Goal: Information Seeking & Learning: Learn about a topic

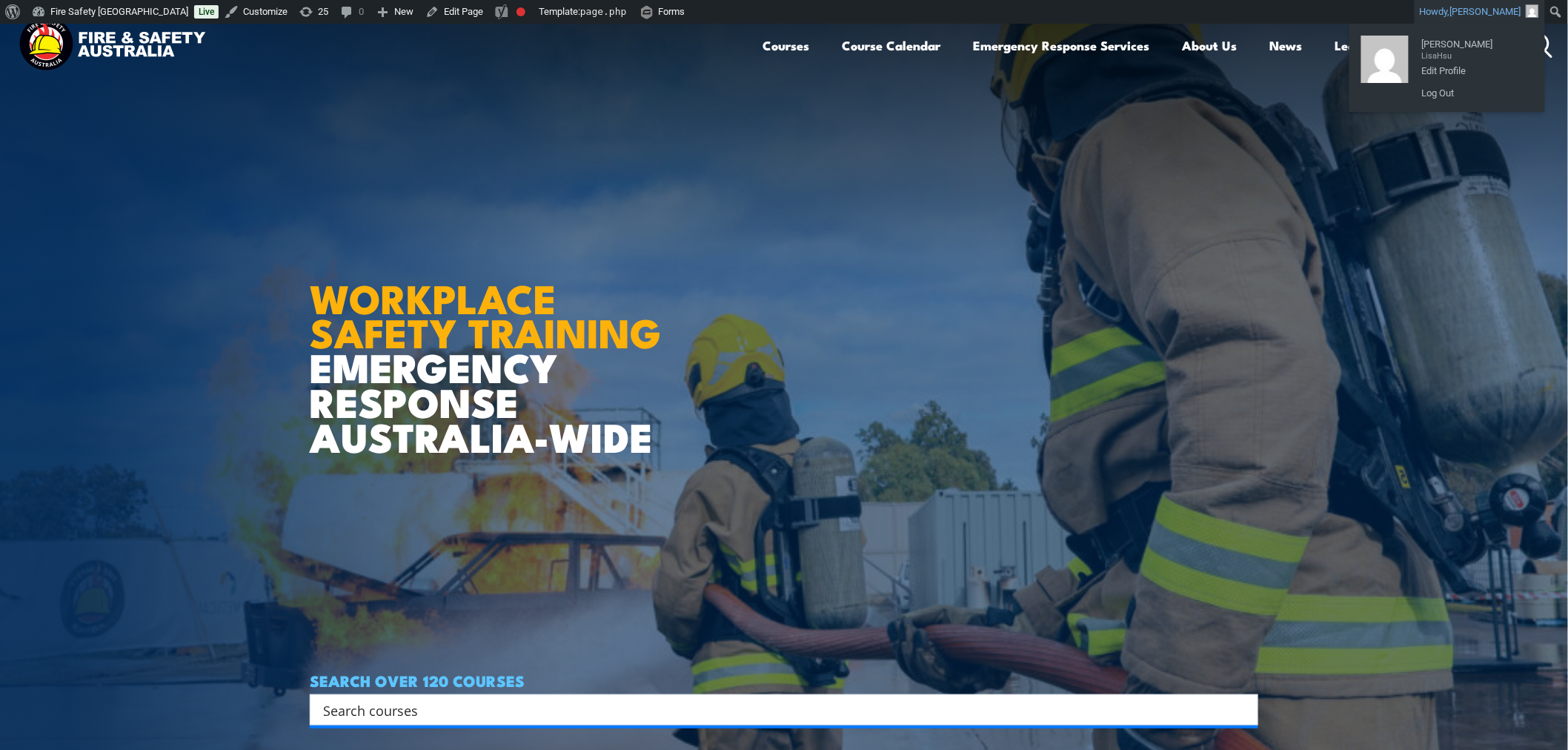
click at [1215, 227] on article "WORKPLACE SAFETY TRAINING EMERGENCY RESPONSE AUSTRALIA-WIDE SEARCH OVER 120 COU…" at bounding box center [784, 399] width 949 height 750
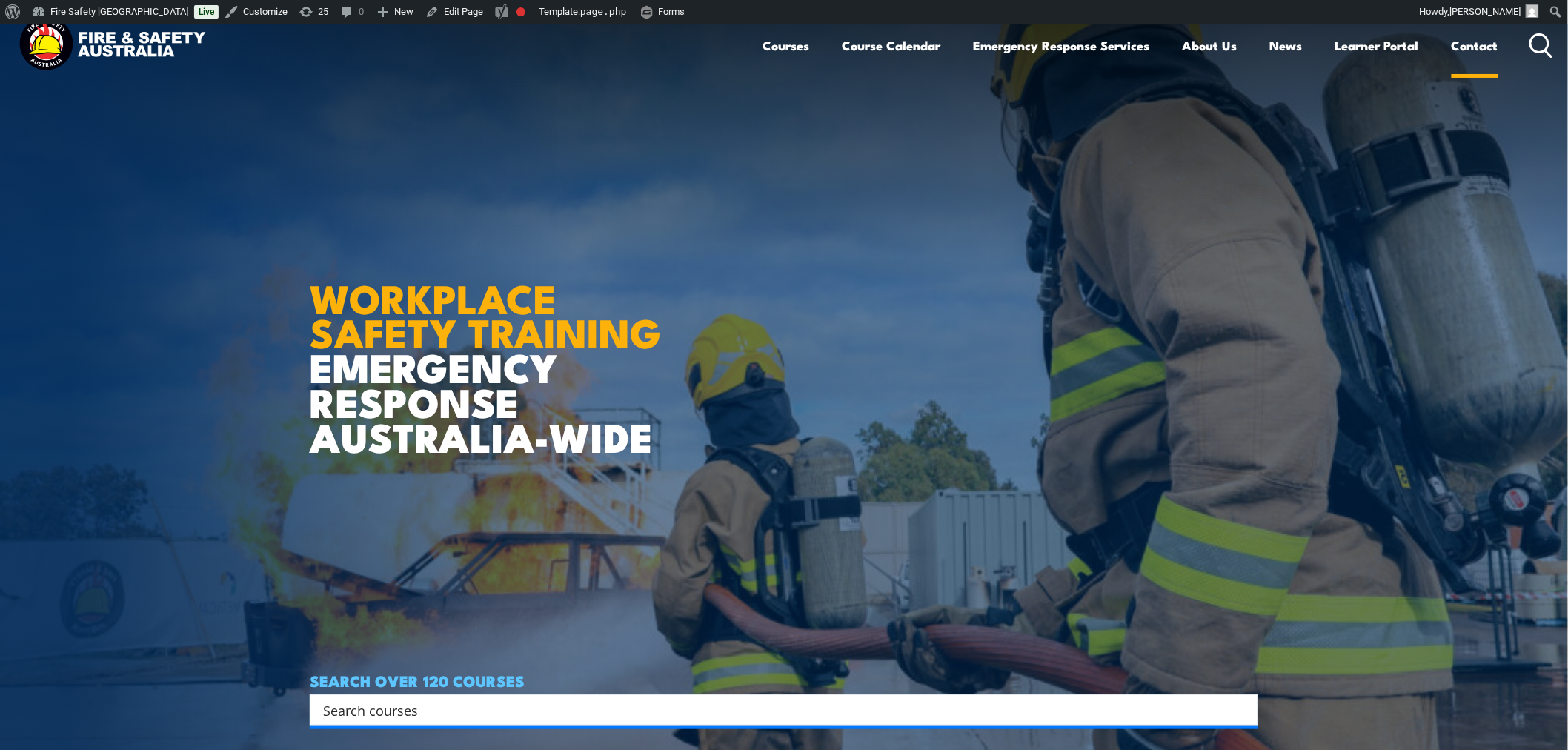
click at [1495, 42] on link "Contact" at bounding box center [1474, 45] width 47 height 40
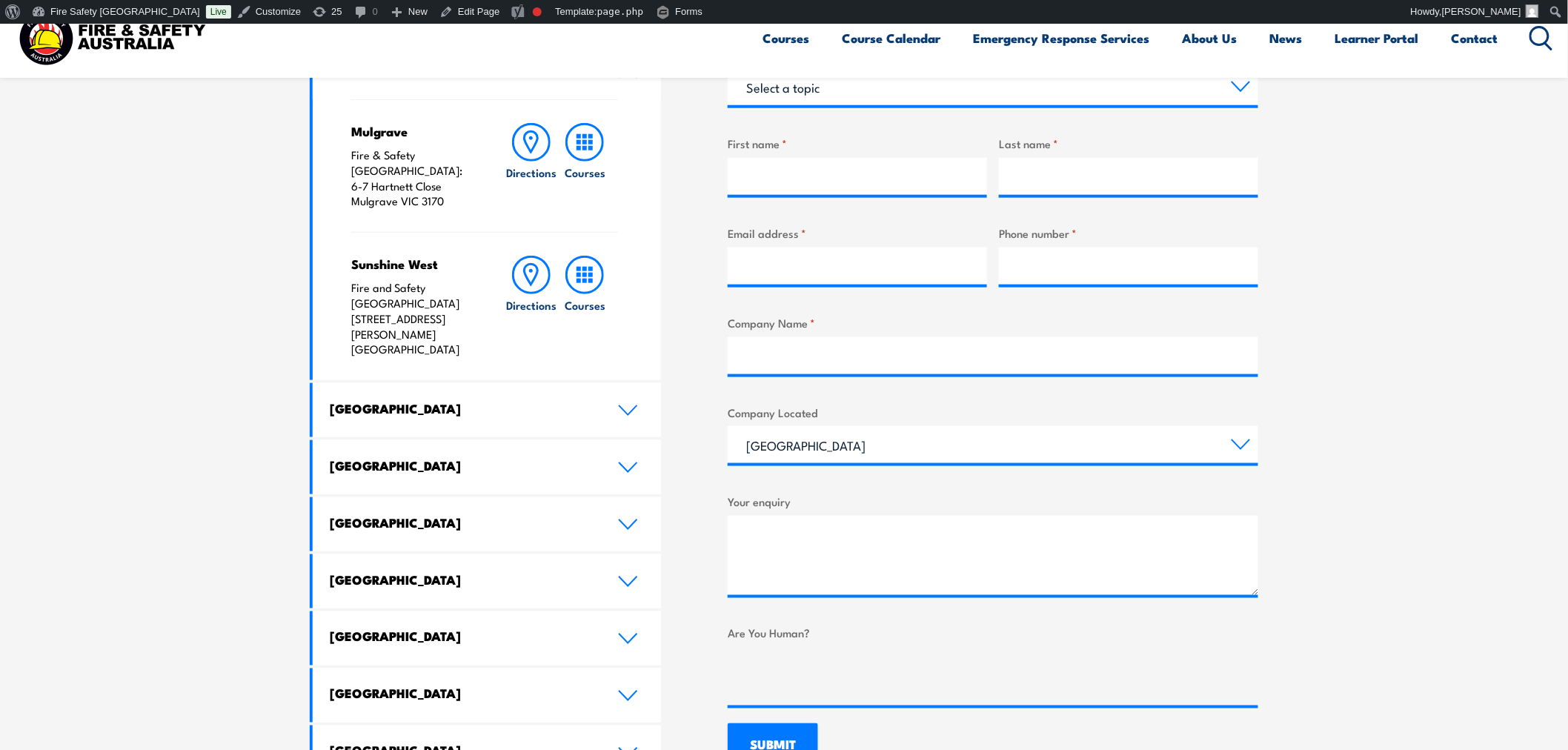
scroll to position [618, 0]
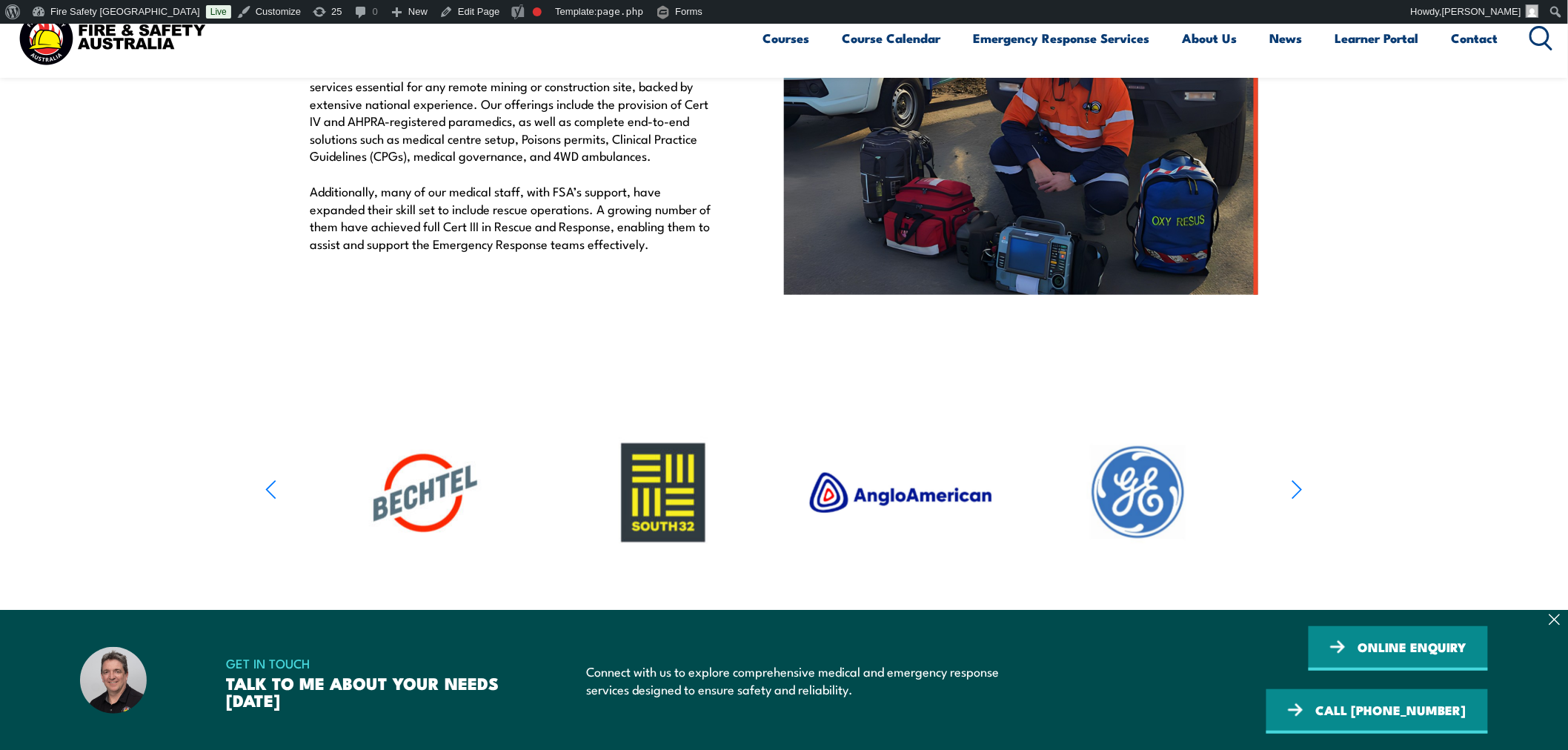
scroll to position [714, 0]
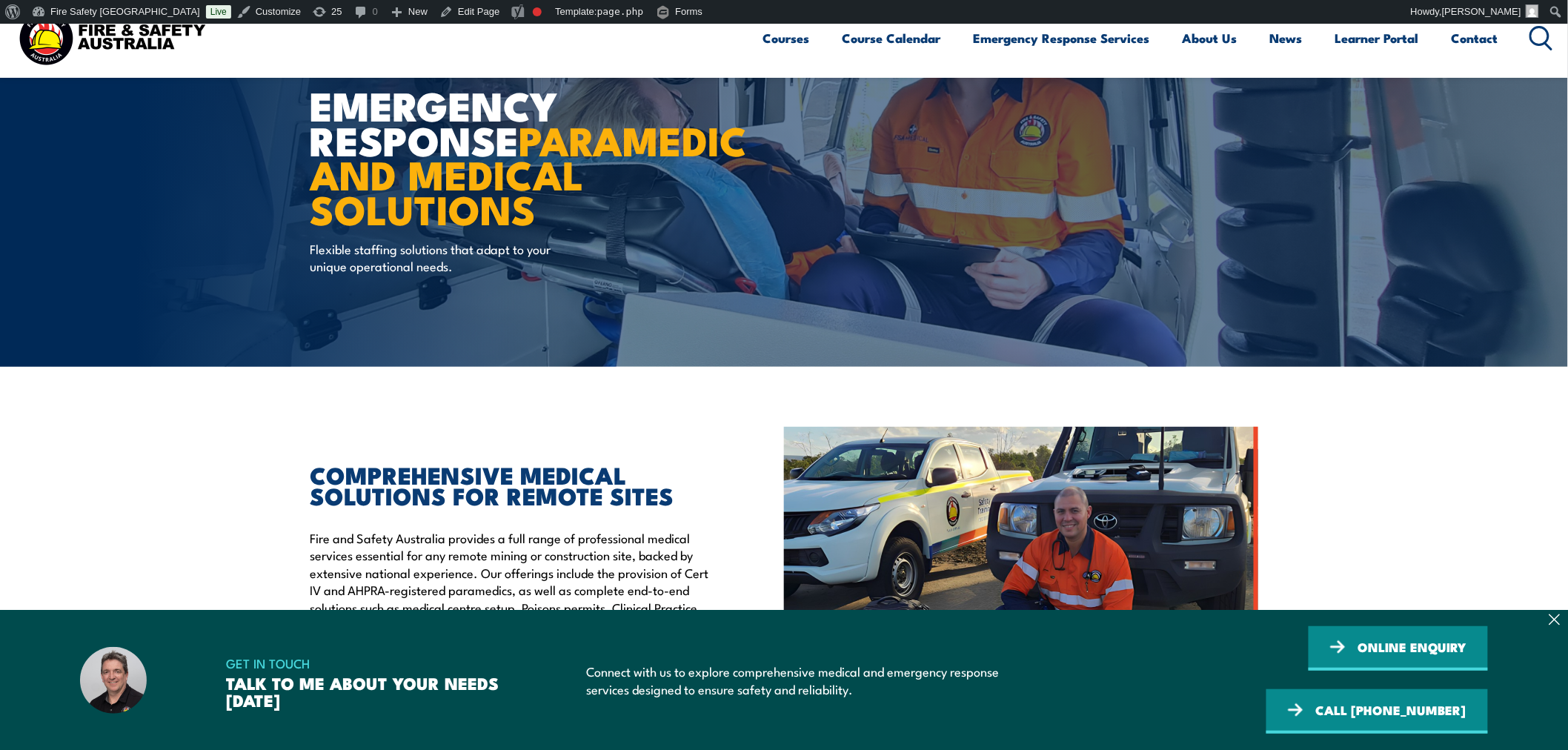
scroll to position [82, 0]
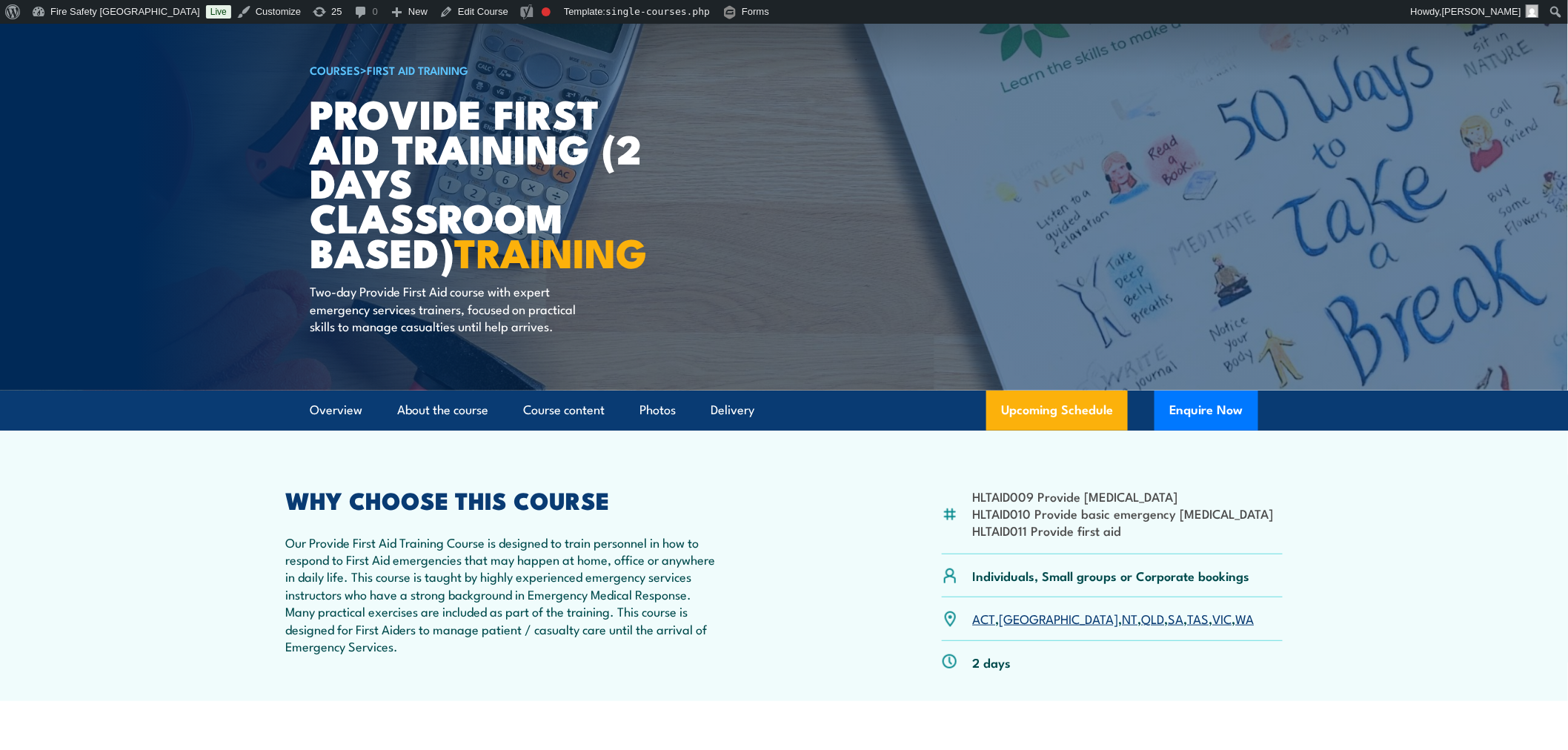
scroll to position [109, 0]
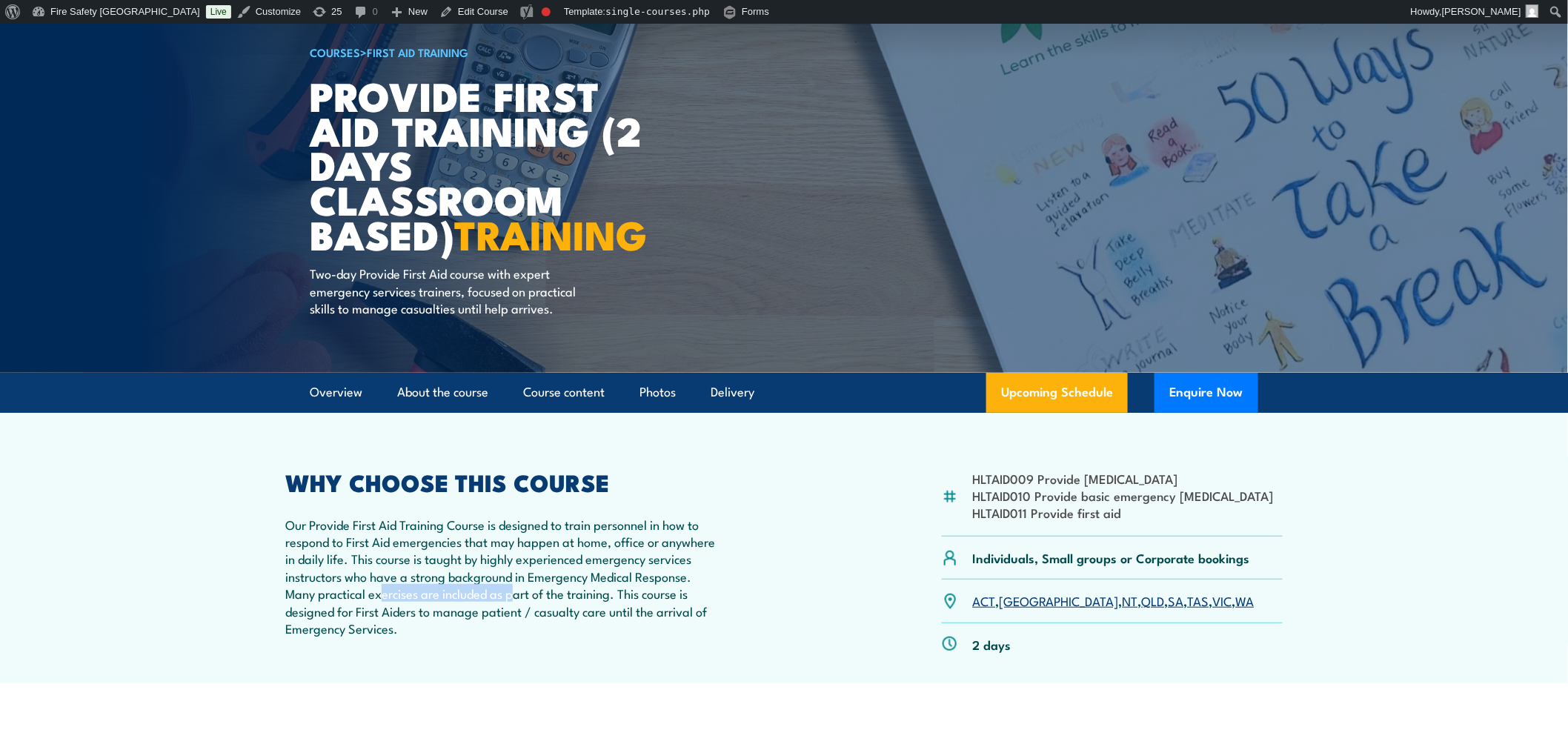
drag, startPoint x: 372, startPoint y: 590, endPoint x: 506, endPoint y: 593, distance: 134.0
click at [506, 593] on p "Our Provide First Aid Training Course is designed to train personnel in how to …" at bounding box center [501, 577] width 432 height 122
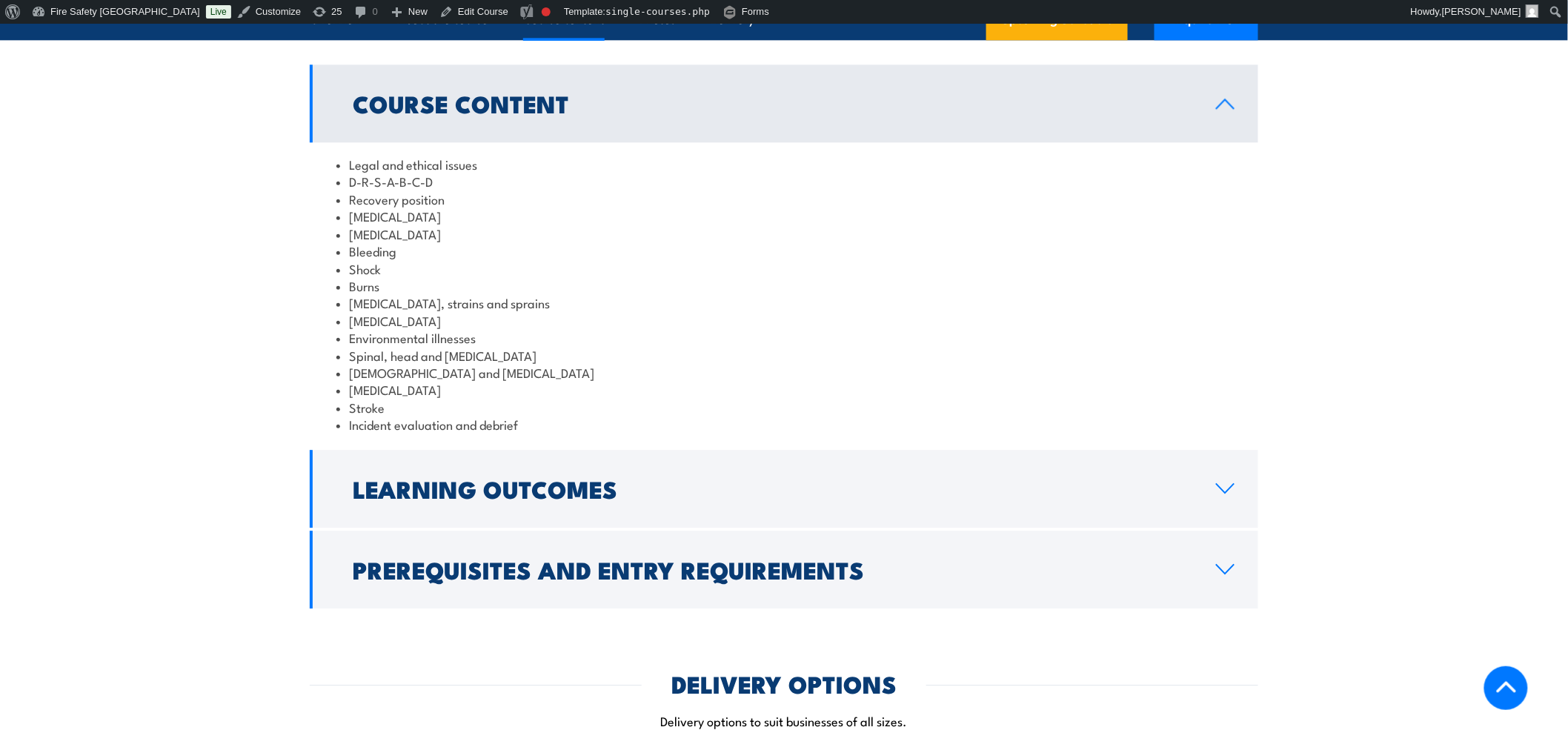
scroll to position [1619, 0]
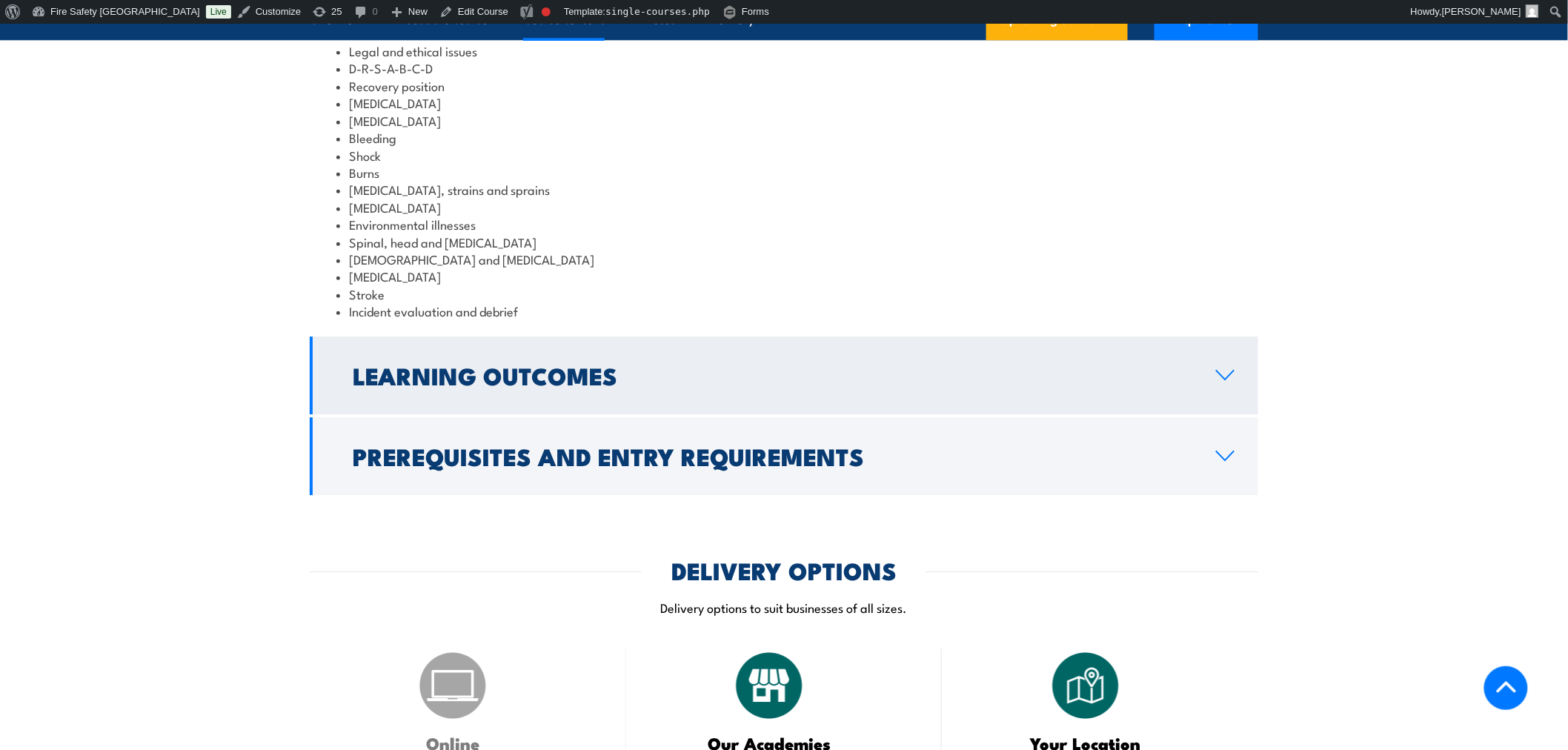
click at [813, 356] on link "Learning Outcomes" at bounding box center [784, 375] width 949 height 78
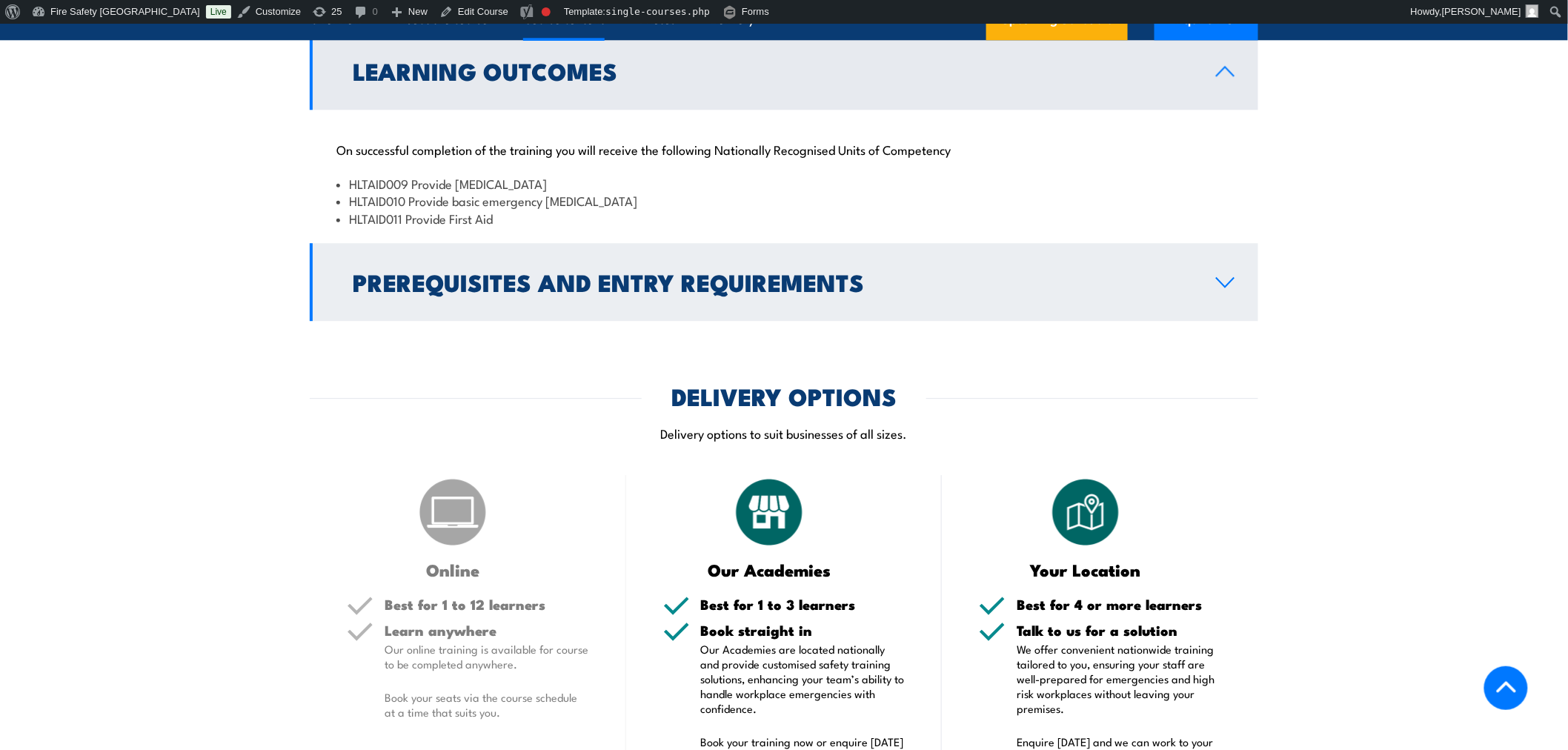
click at [539, 272] on h2 "Prerequisites and Entry Requirements" at bounding box center [773, 281] width 840 height 21
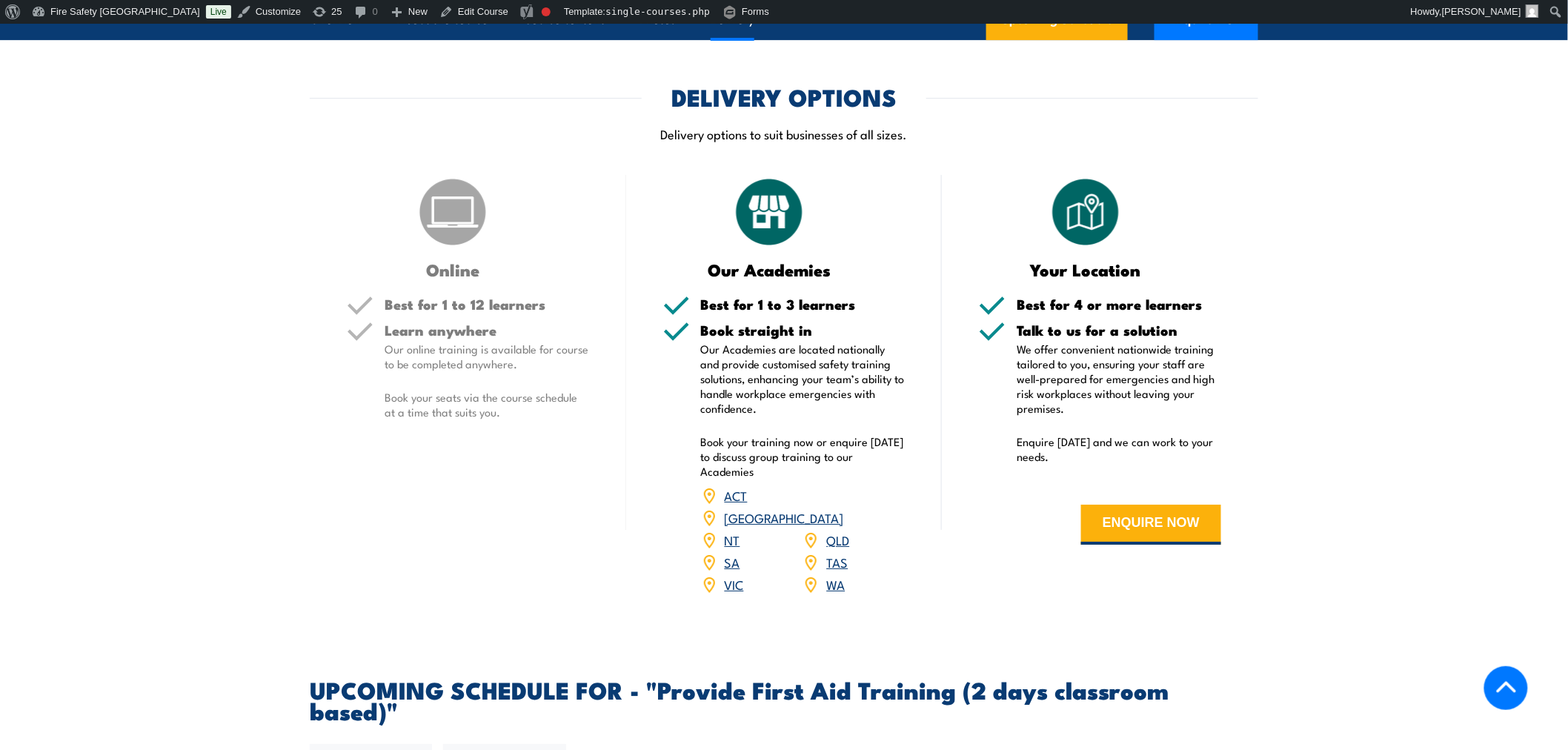
scroll to position [1976, 0]
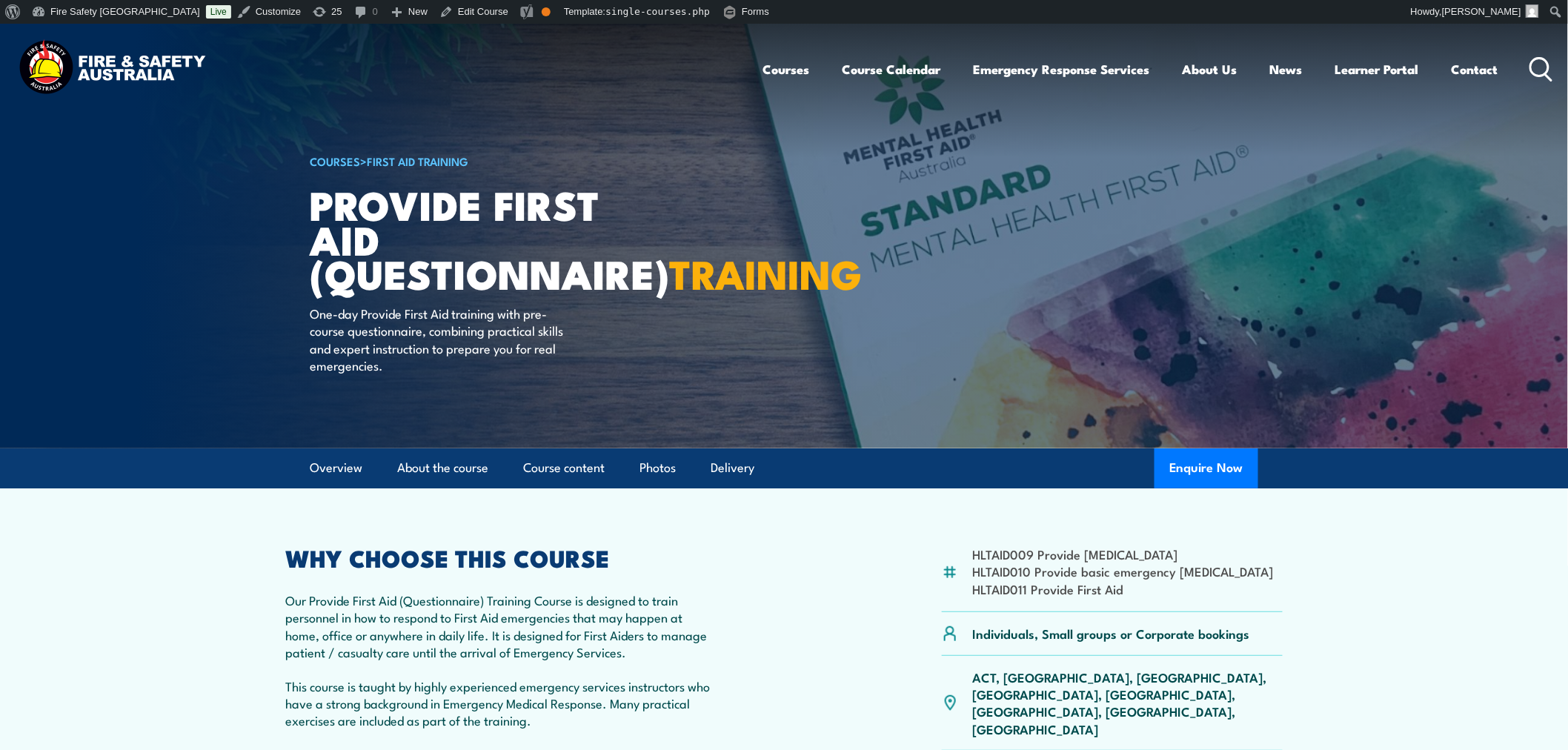
click at [131, 585] on section "HLTAID009 Provide Cardiopulmonary Resuscitation HLTAID010 Provide basic emergen…" at bounding box center [784, 649] width 1568 height 323
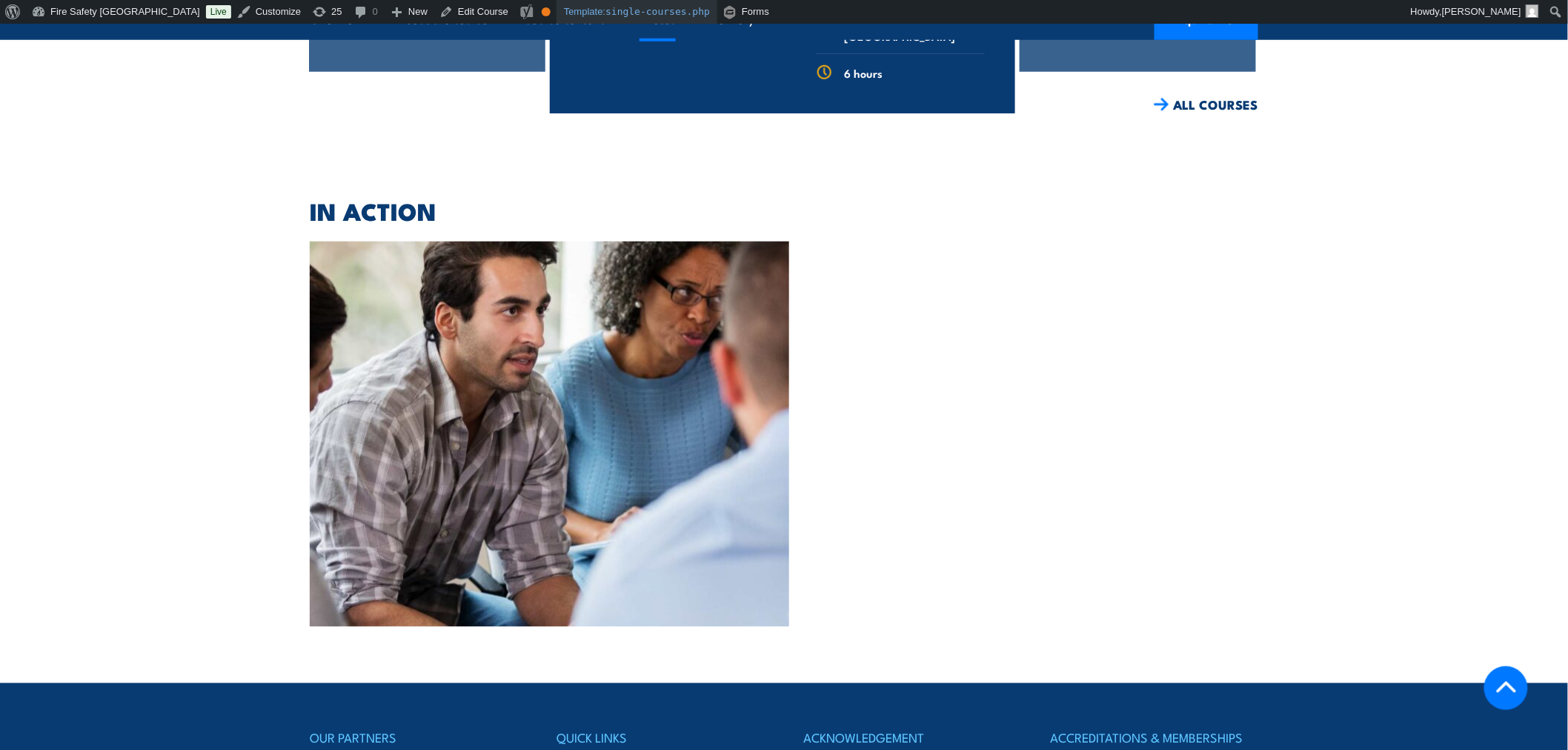
scroll to position [2908, 0]
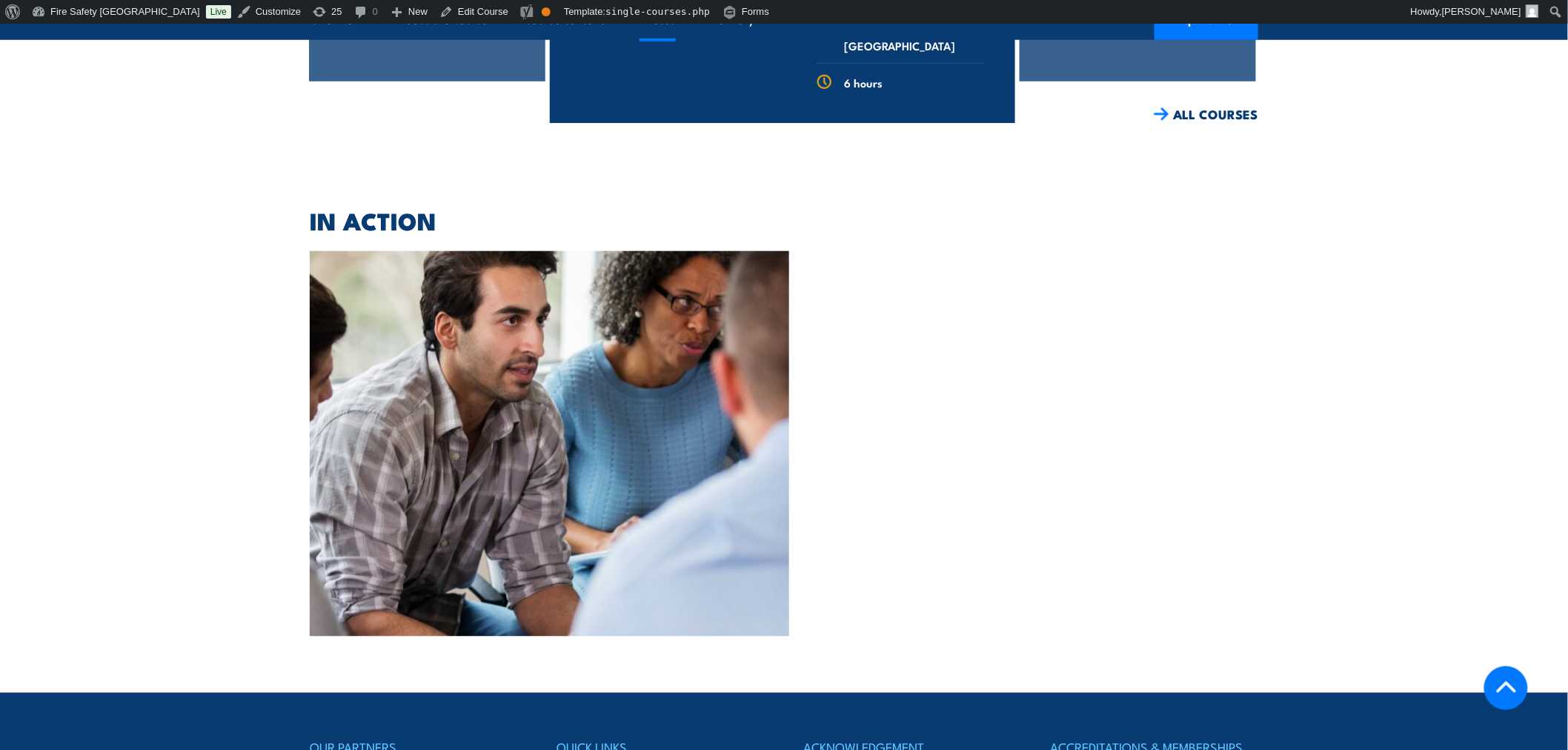
click at [1283, 258] on section "IN ACTION ‹ ›" at bounding box center [784, 424] width 1568 height 427
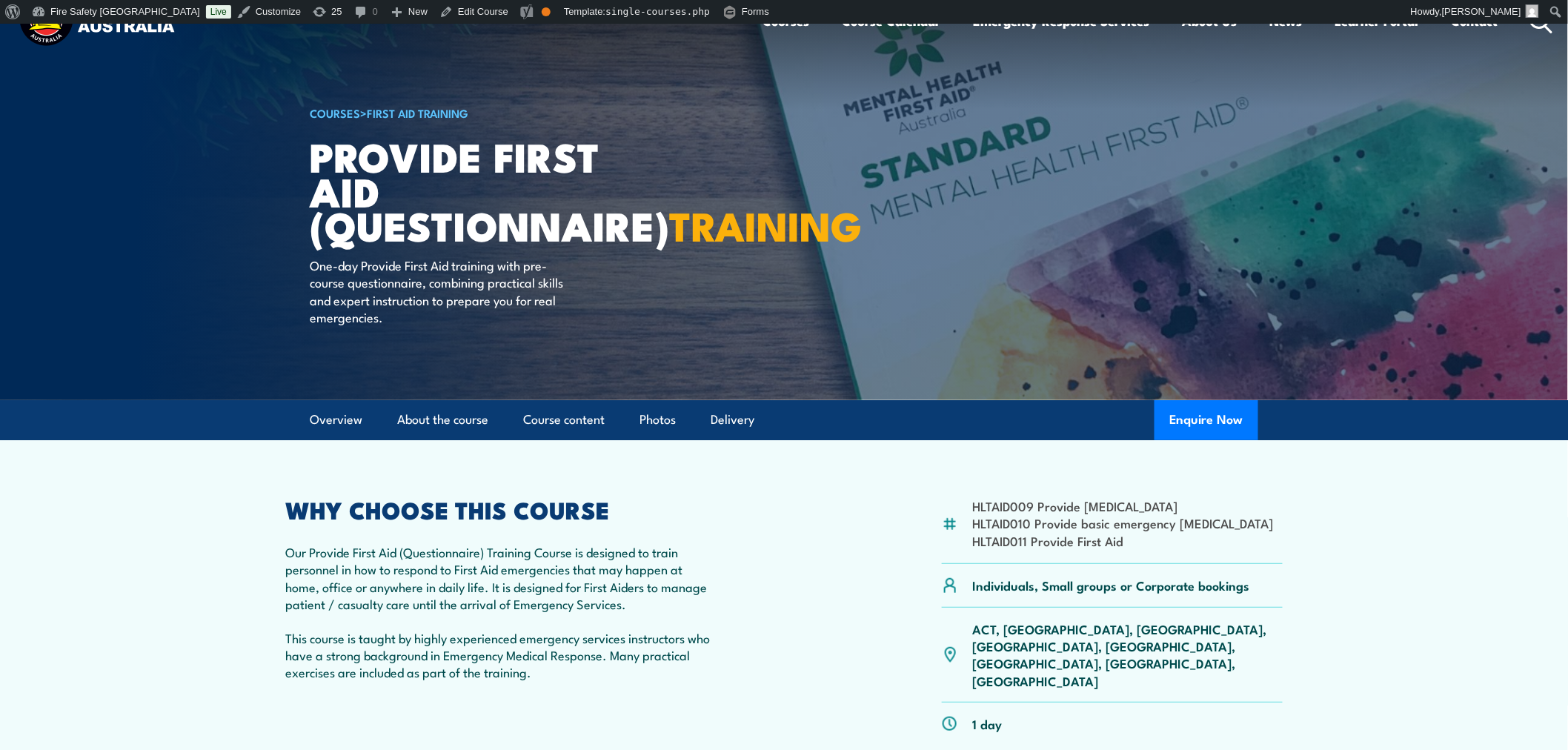
scroll to position [0, 0]
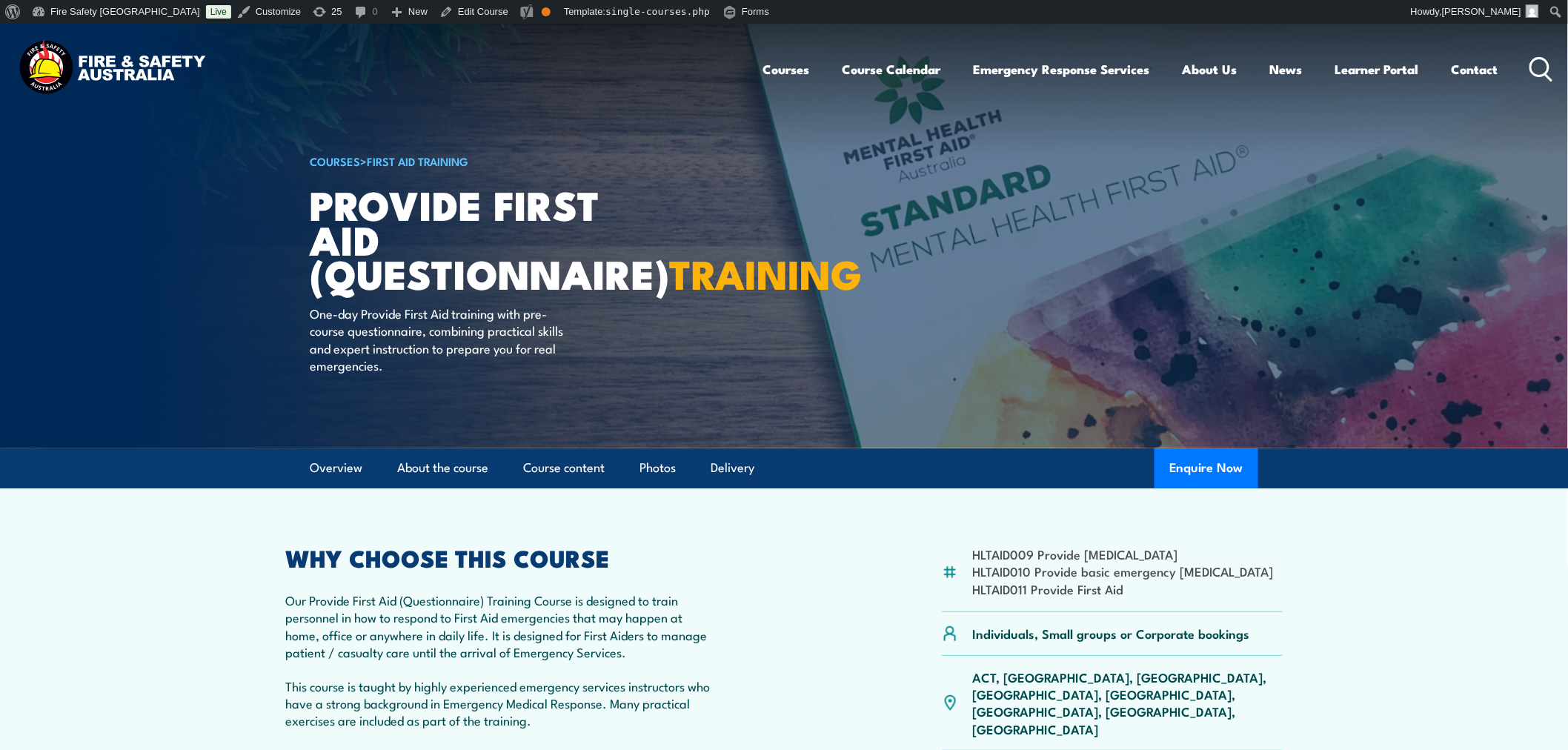
click at [862, 268] on article "COURSES > First Aid Training Provide First Aid (Questionnaire) TRAINING One-day…" at bounding box center [784, 236] width 949 height 424
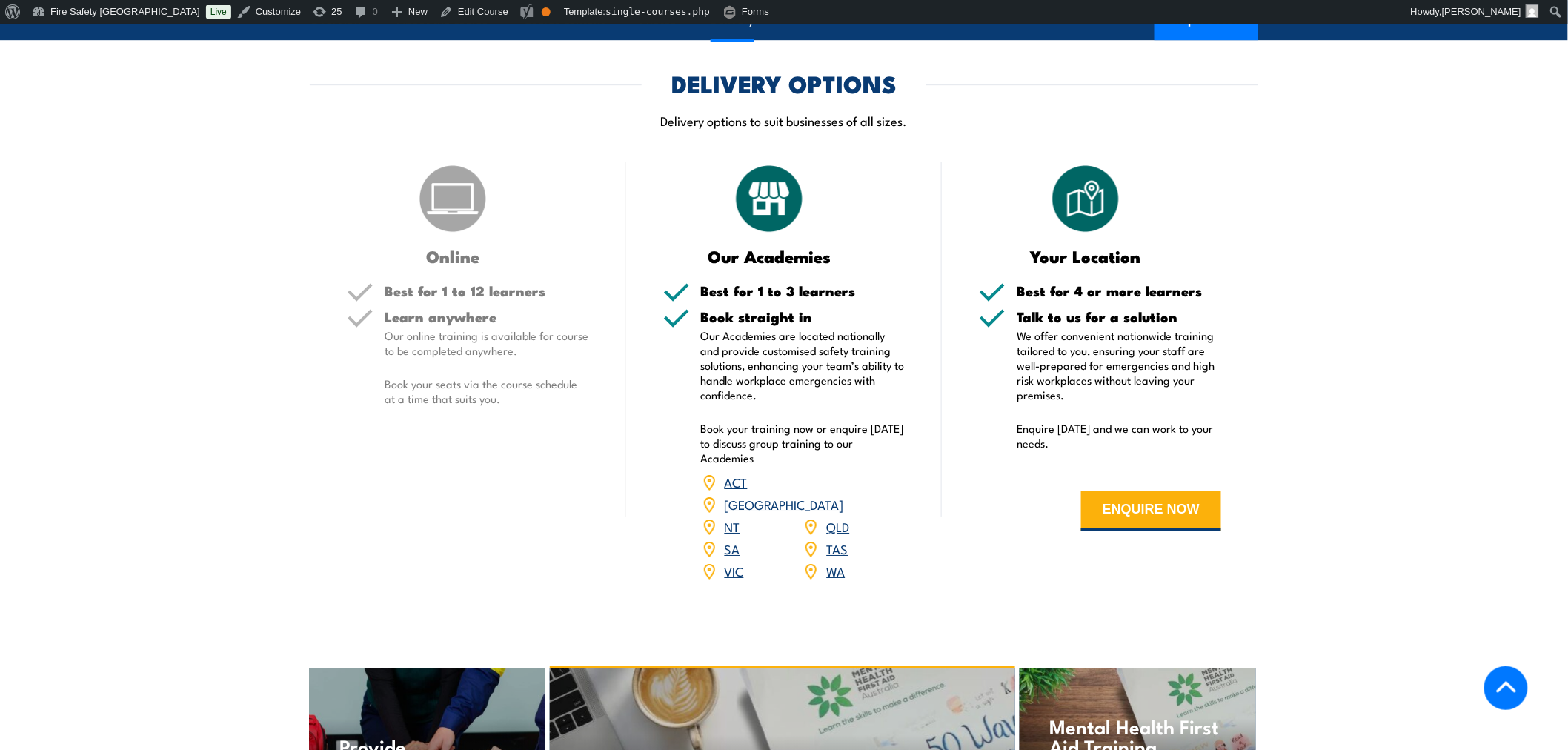
scroll to position [1921, 0]
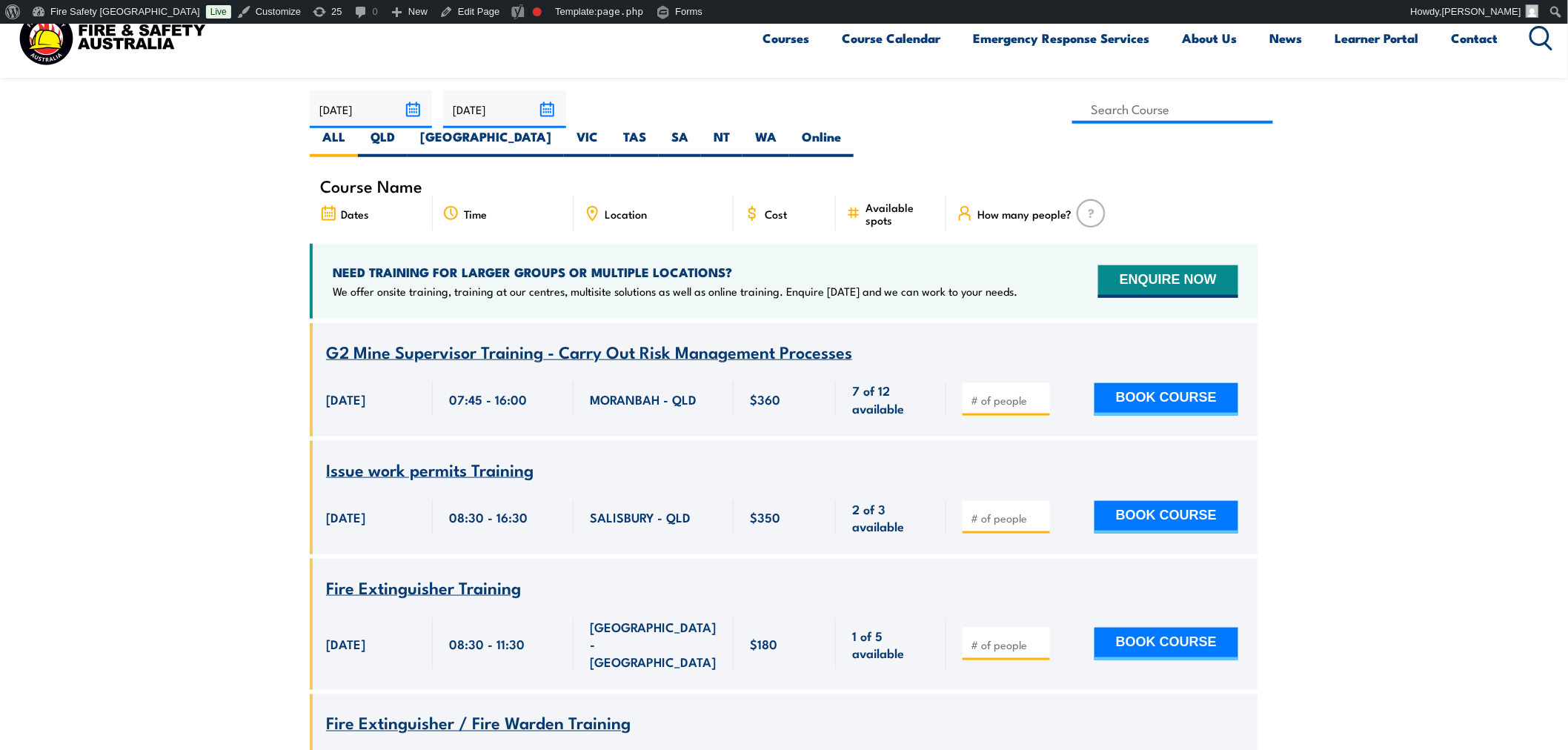
scroll to position [302, 0]
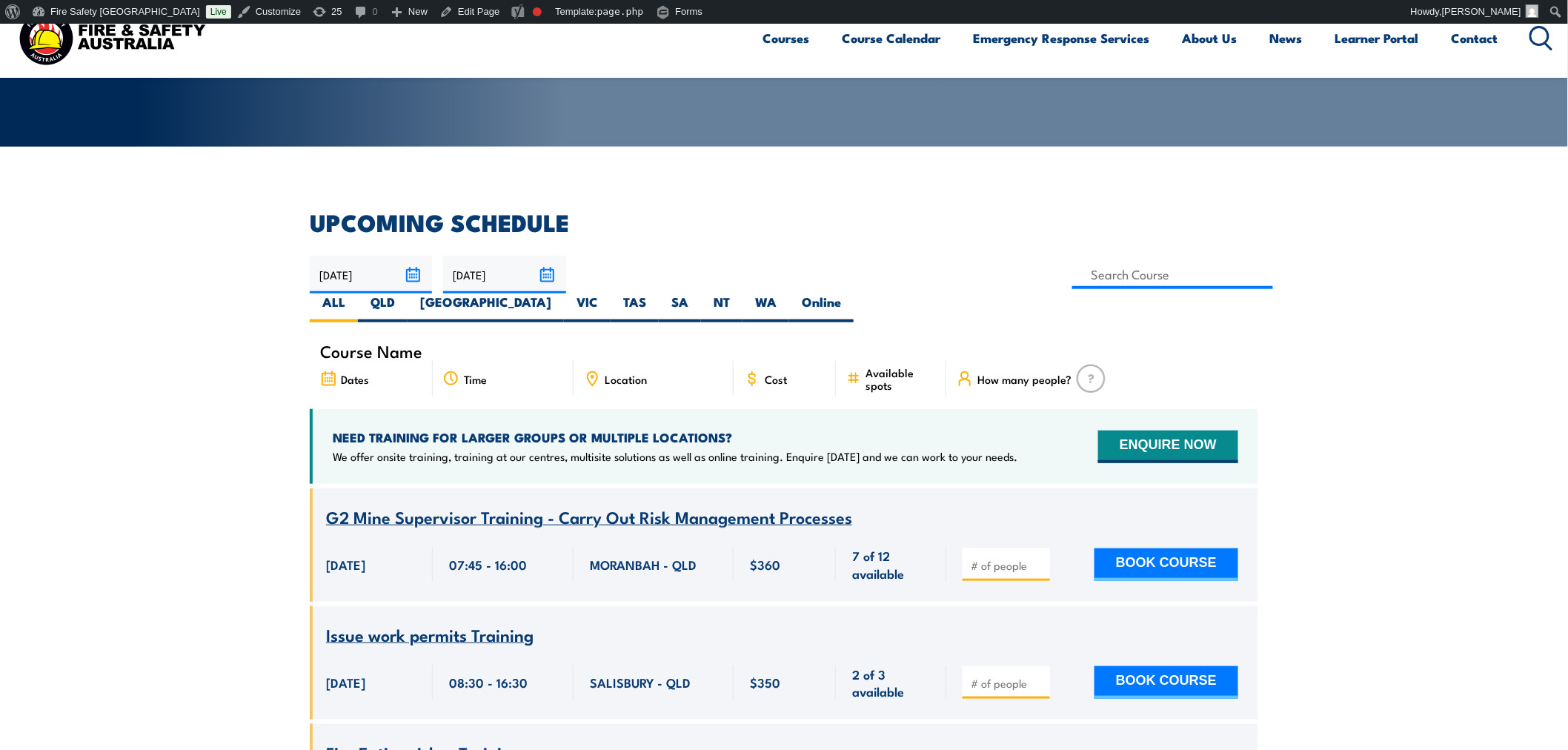
click at [433, 263] on div "24/09/2025 23/11/2025" at bounding box center [438, 274] width 257 height 38
click at [414, 274] on input "[DATE]" at bounding box center [371, 274] width 123 height 38
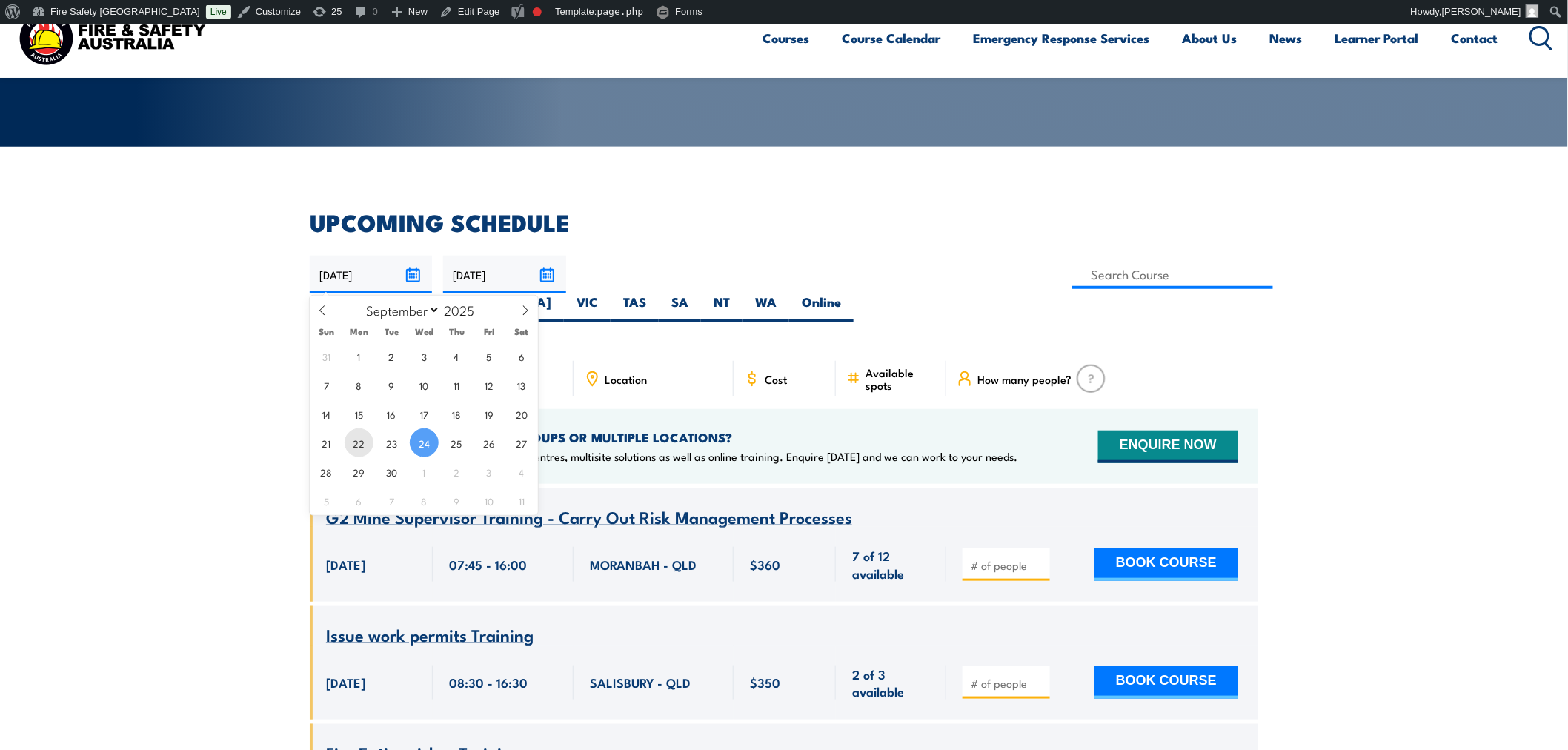
click at [358, 434] on span "22" at bounding box center [359, 442] width 29 height 29
type input "22/09/2025"
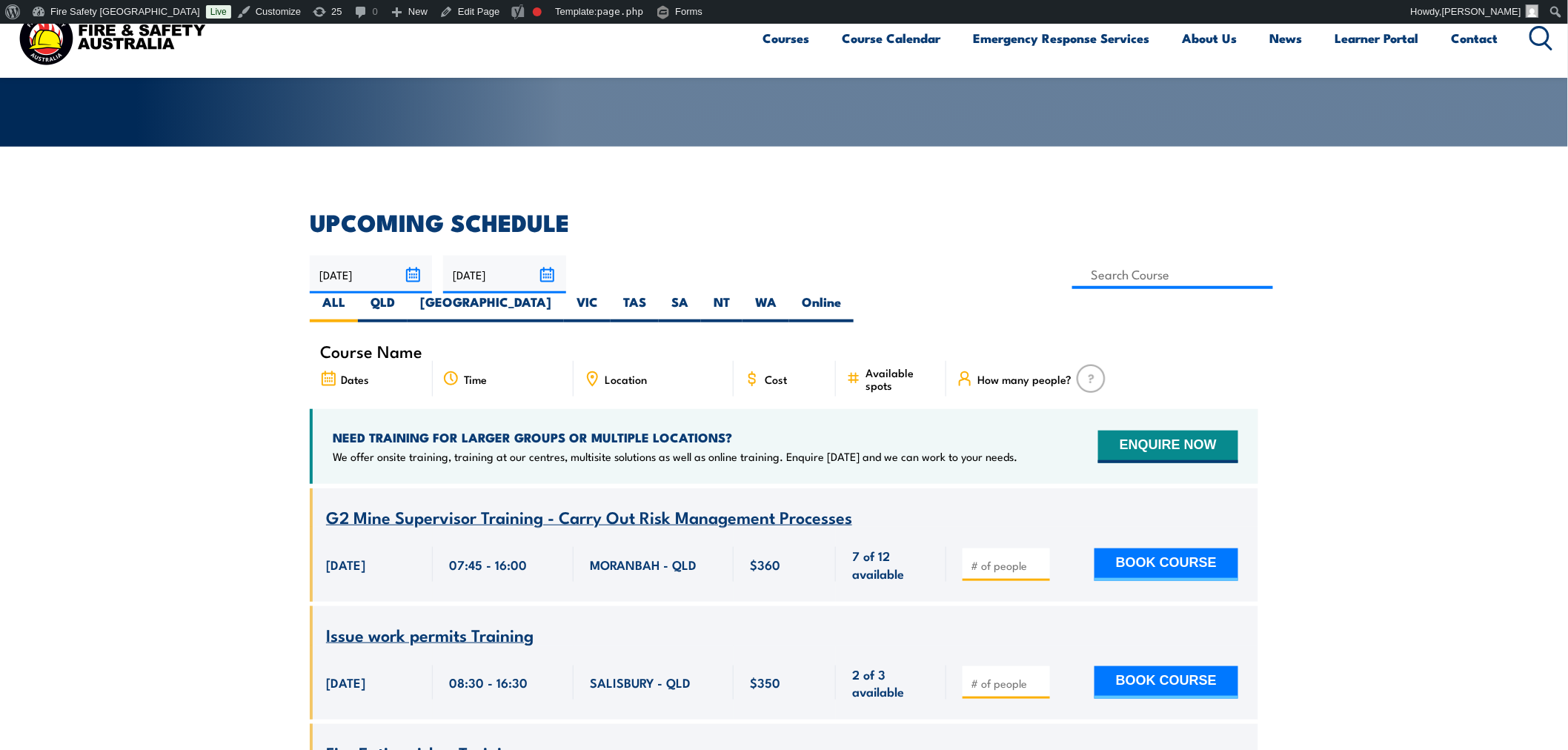
click at [545, 261] on input "23/11/2025" at bounding box center [504, 274] width 123 height 38
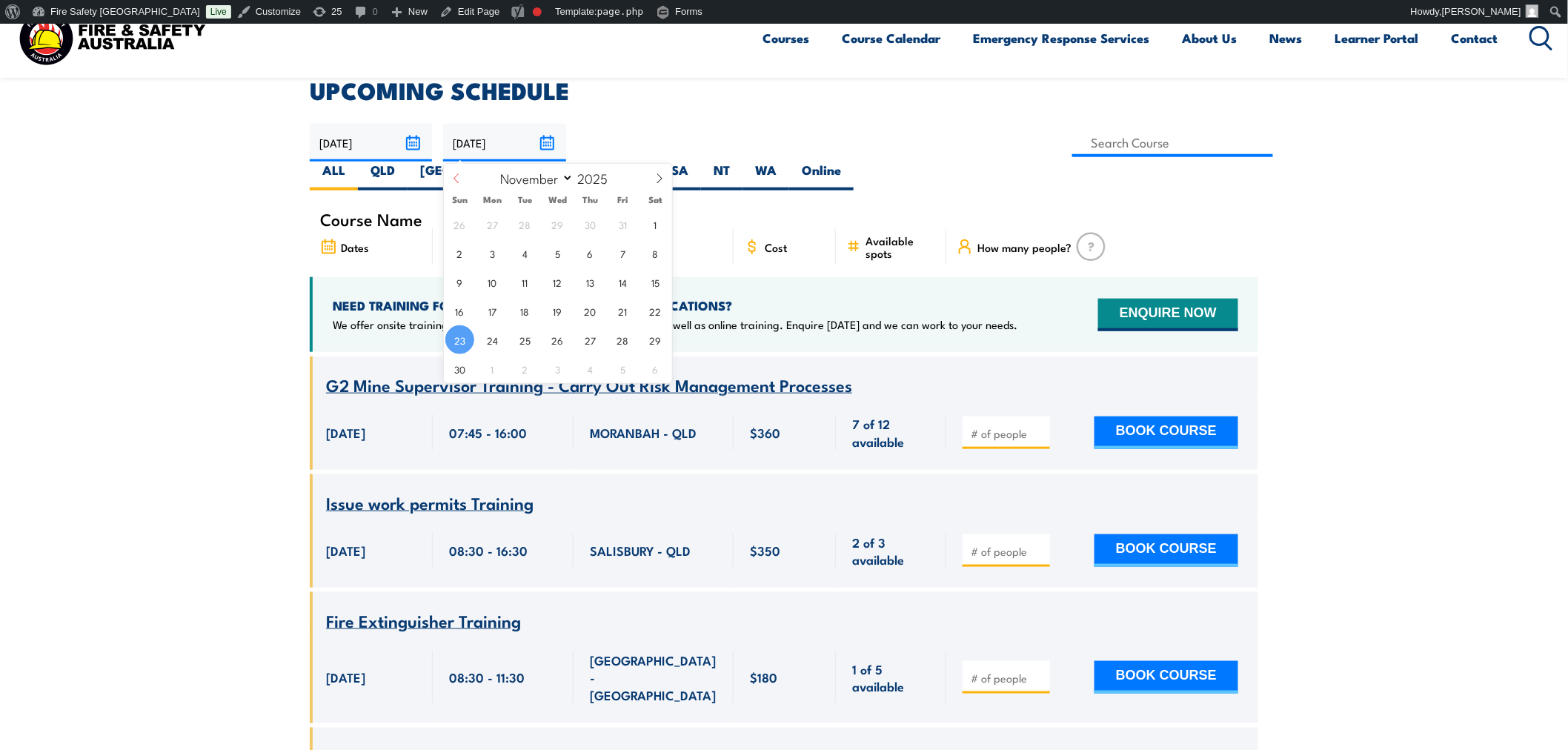
click at [461, 178] on icon at bounding box center [456, 179] width 11 height 11
select select "8"
click at [590, 312] on span "25" at bounding box center [590, 311] width 29 height 29
type input "25/09/2025"
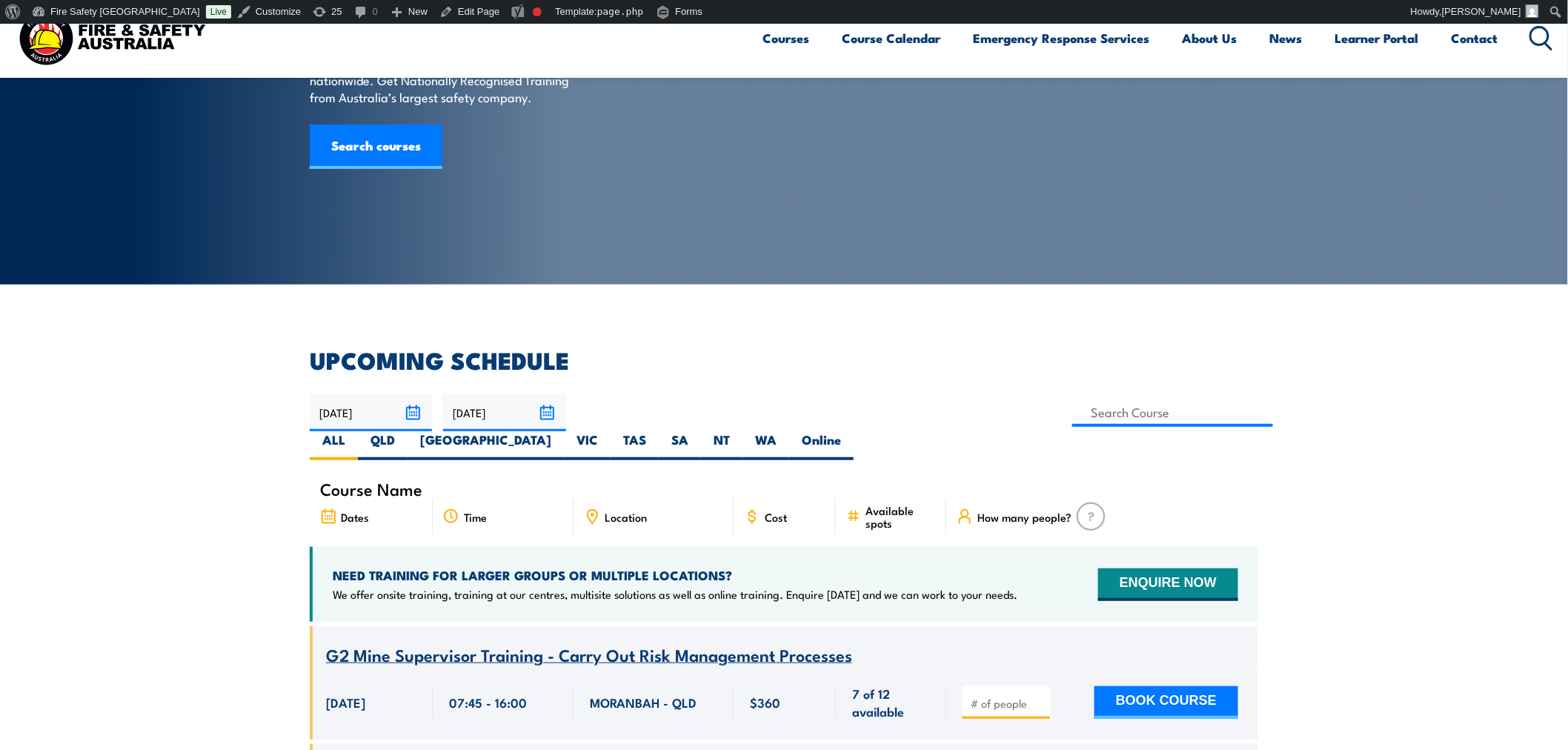
scroll to position [160, 0]
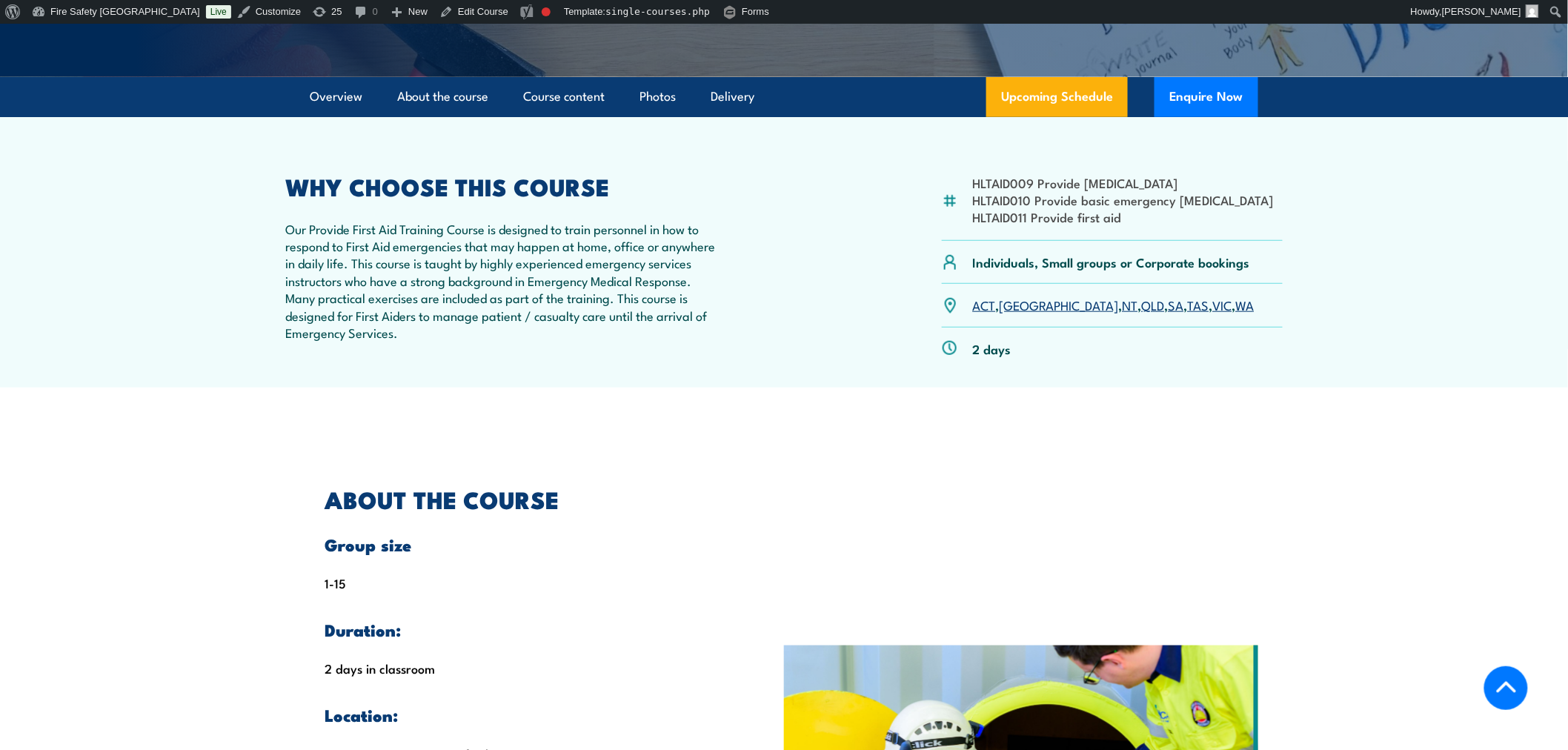
scroll to position [411, 0]
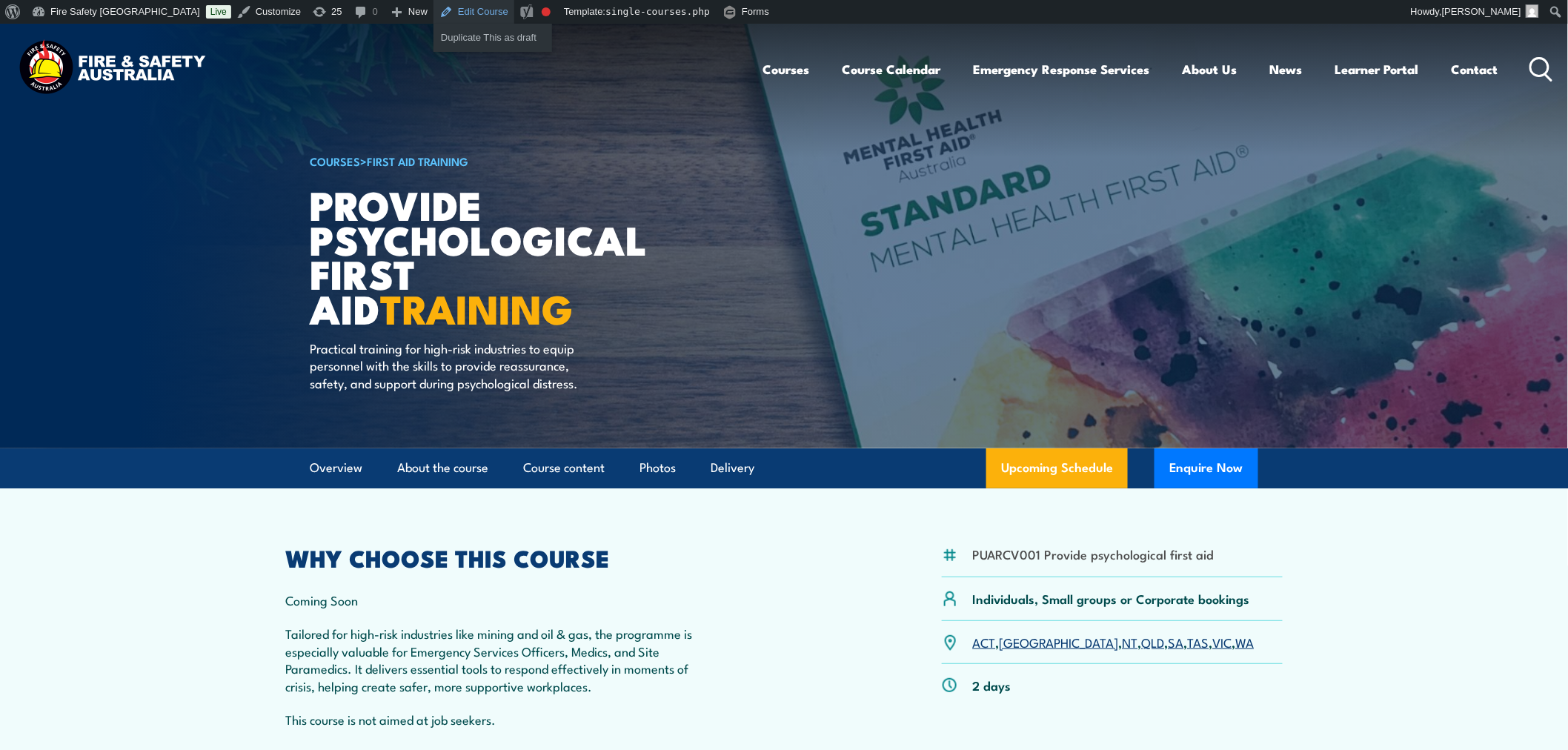
click at [433, 15] on link "Edit Course" at bounding box center [474, 11] width 81 height 24
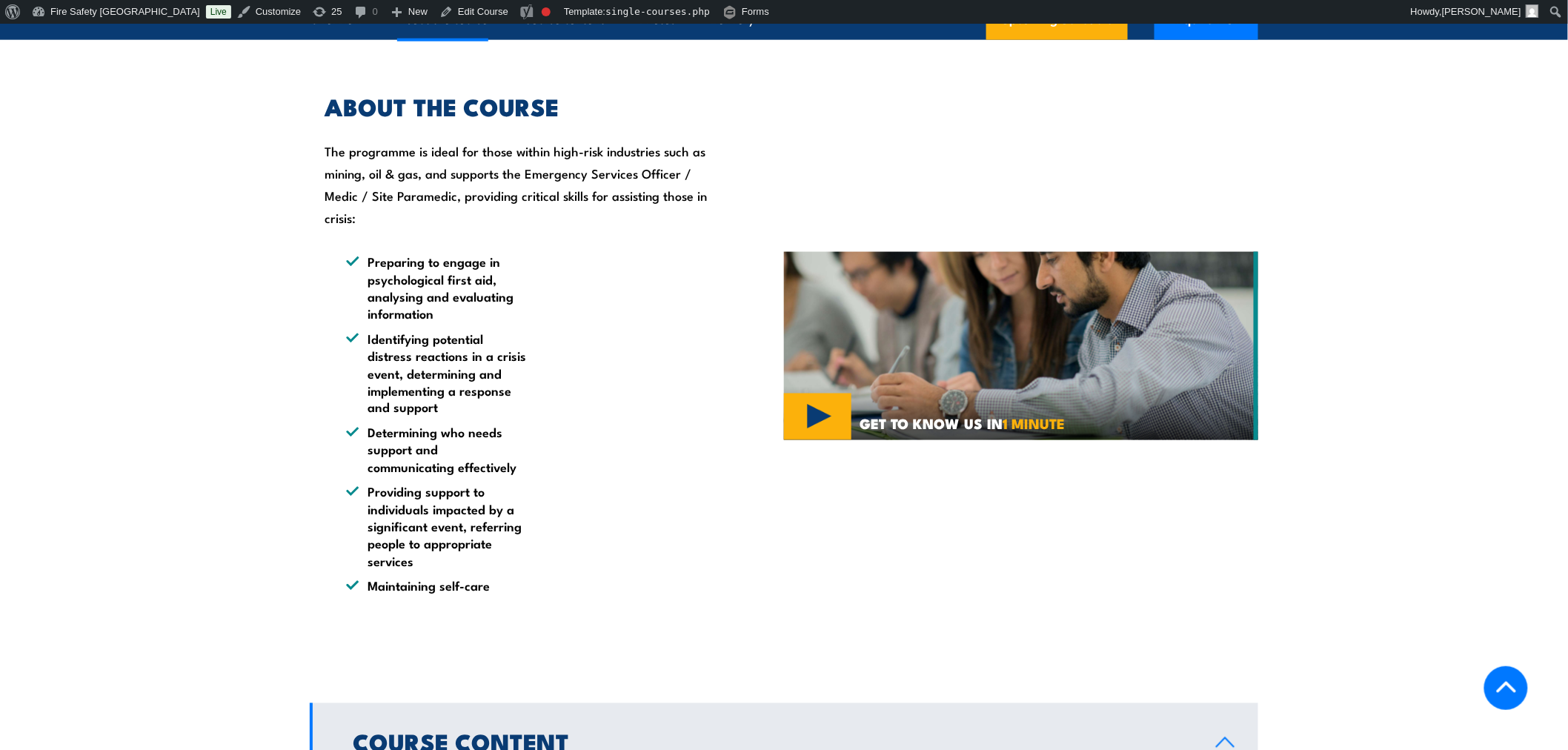
scroll to position [768, 0]
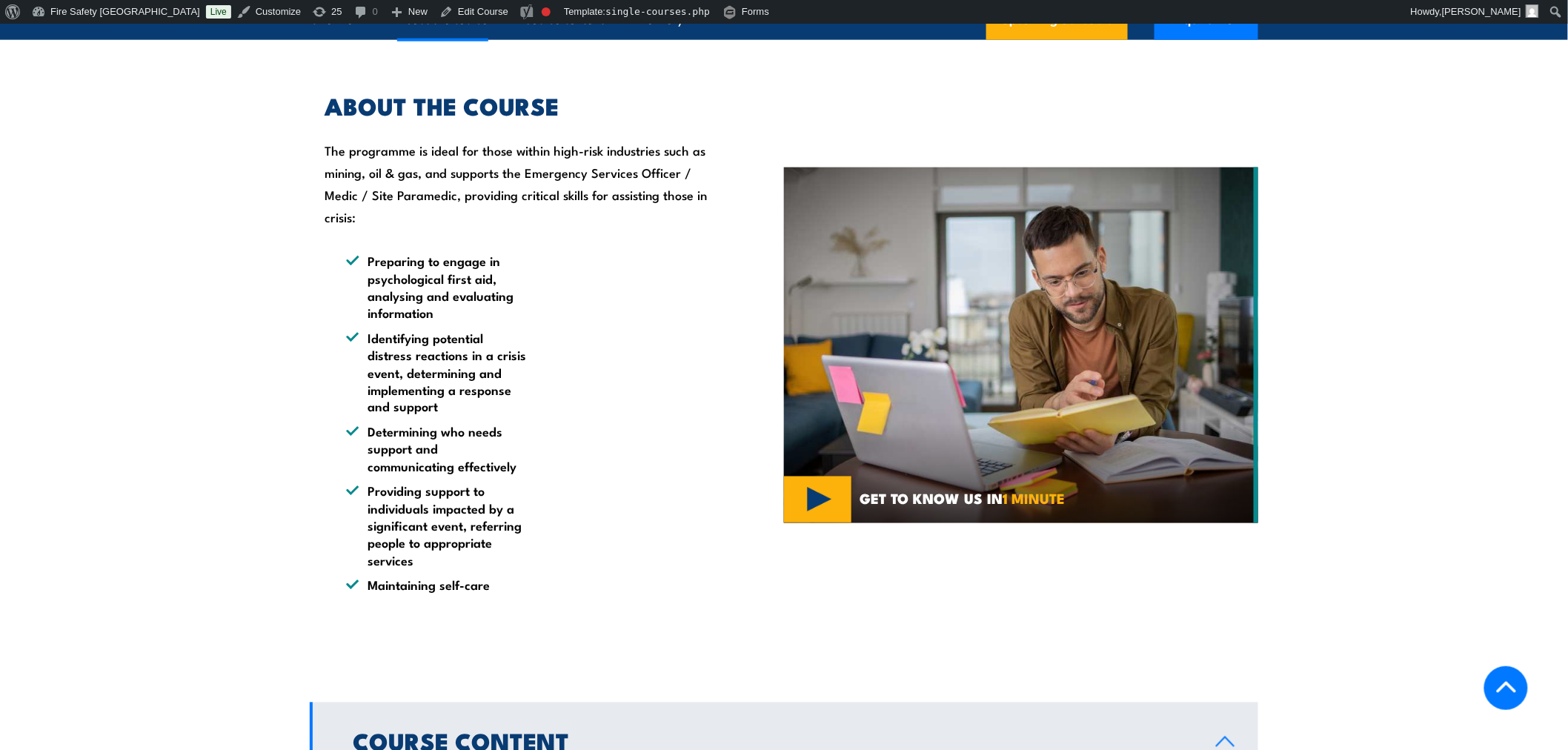
click at [937, 414] on img at bounding box center [1022, 345] width 475 height 356
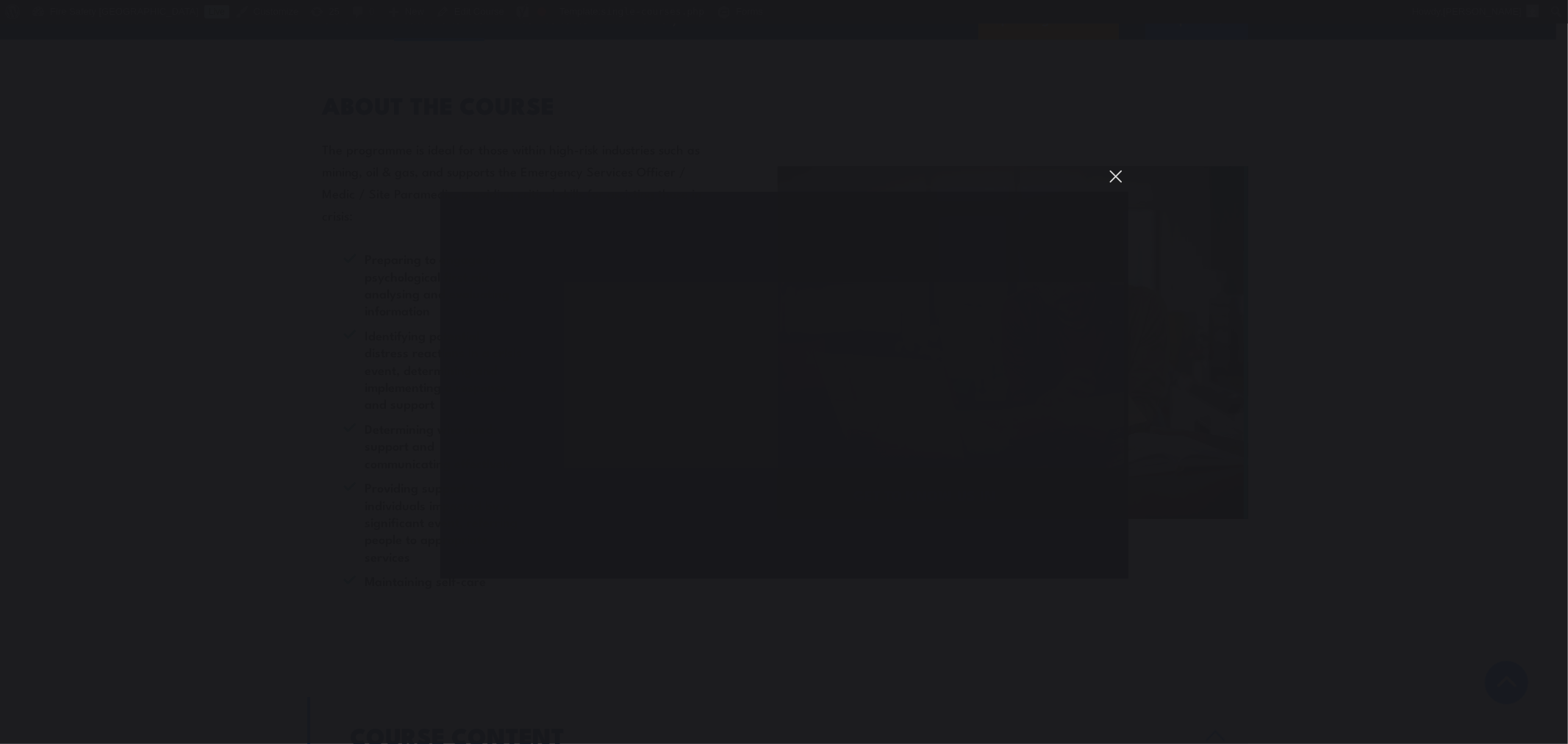
click at [1114, 174] on button "You can close this modal content with the ESC key" at bounding box center [1116, 176] width 25 height 25
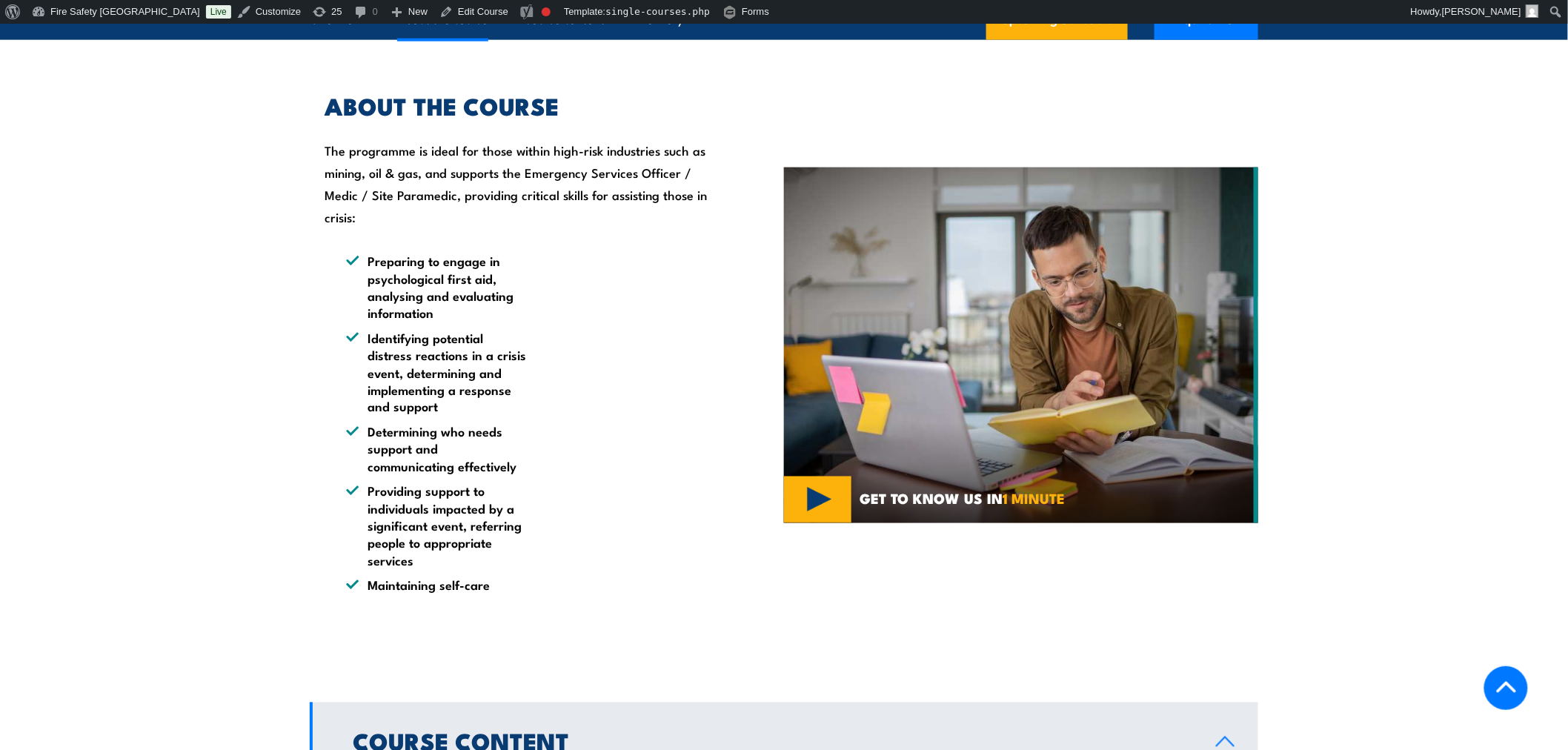
click at [832, 502] on img at bounding box center [1022, 345] width 475 height 356
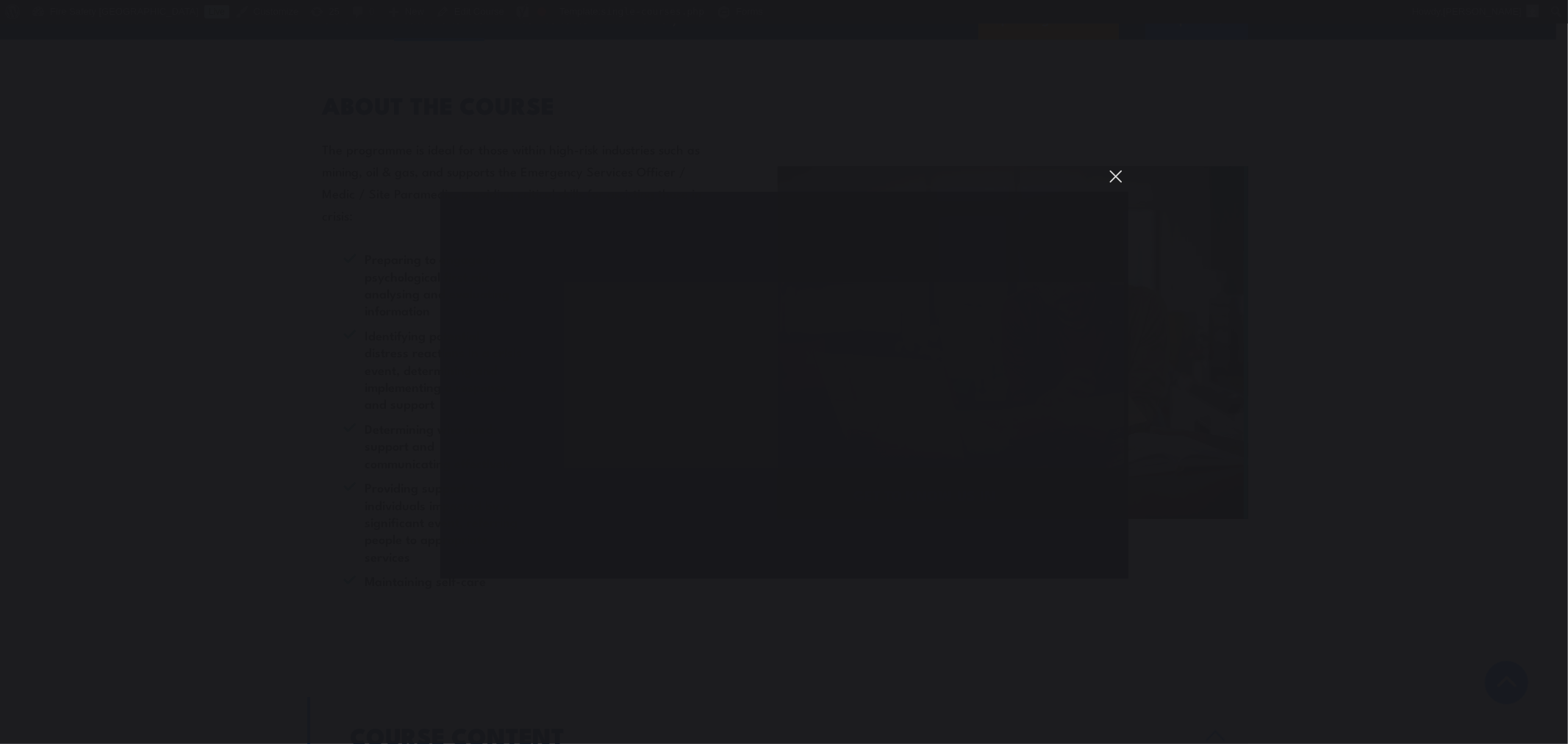
click at [1114, 164] on button "You can close this modal content with the ESC key" at bounding box center [1116, 176] width 25 height 25
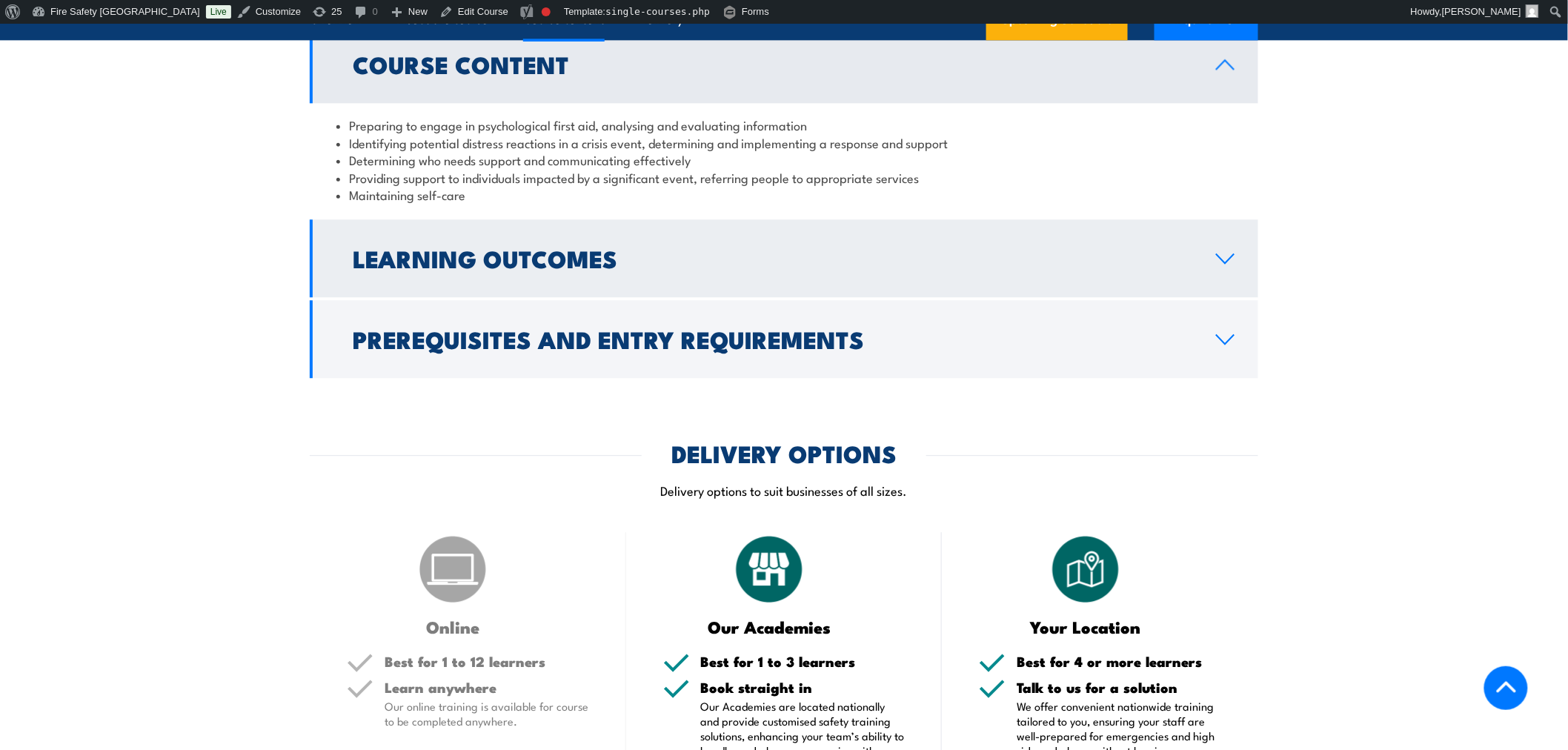
scroll to position [1455, 0]
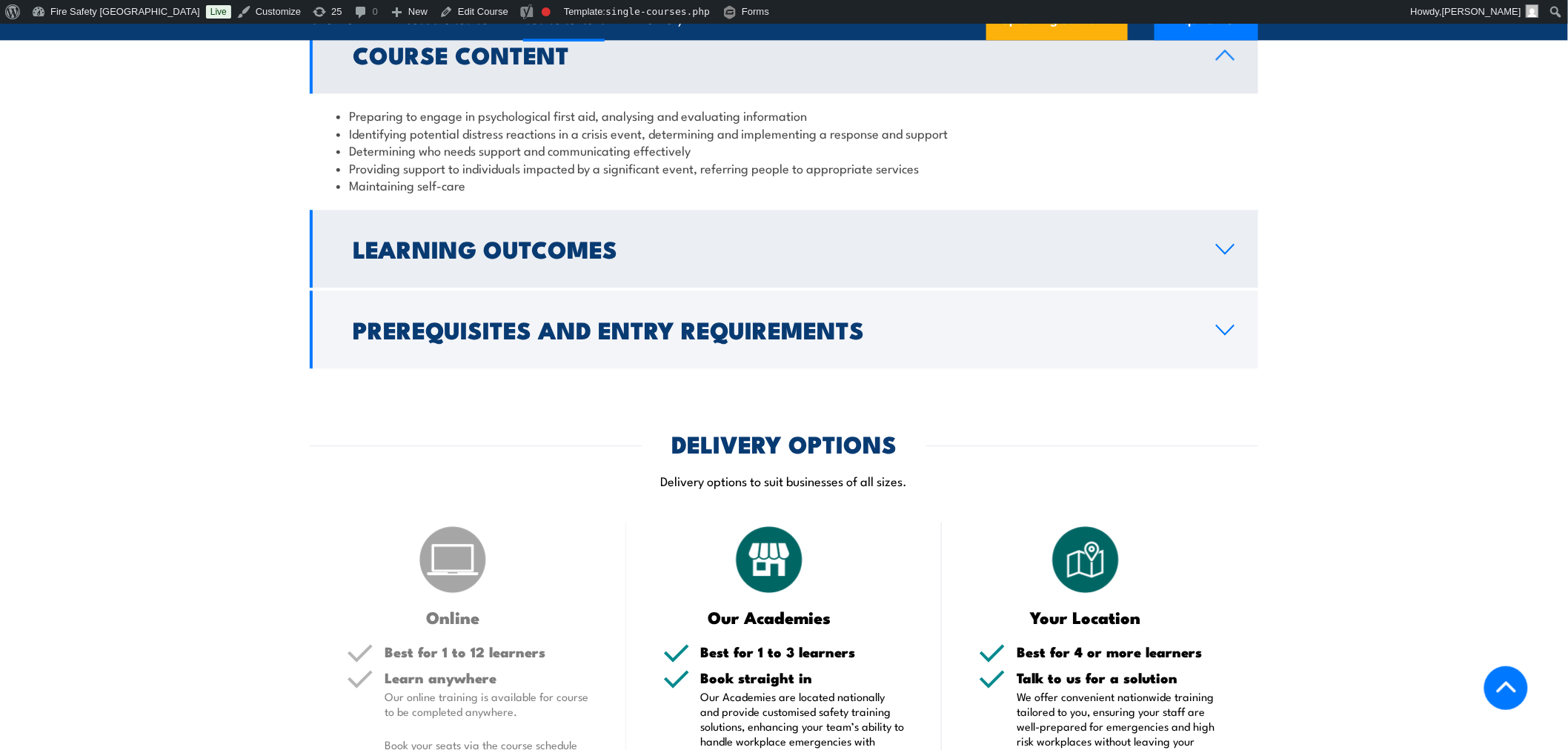
click at [664, 259] on h2 "Learning Outcomes" at bounding box center [773, 249] width 840 height 21
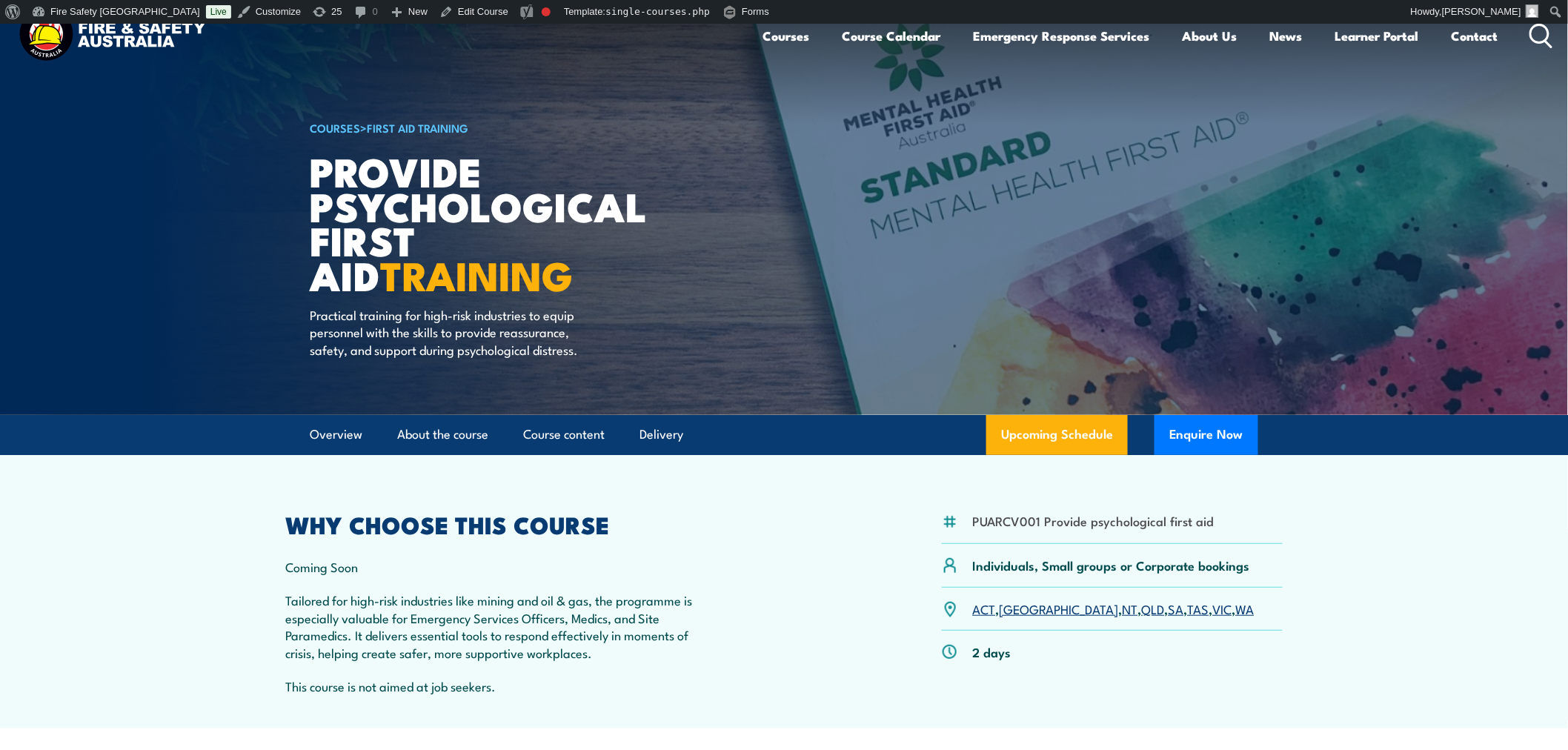
scroll to position [0, 0]
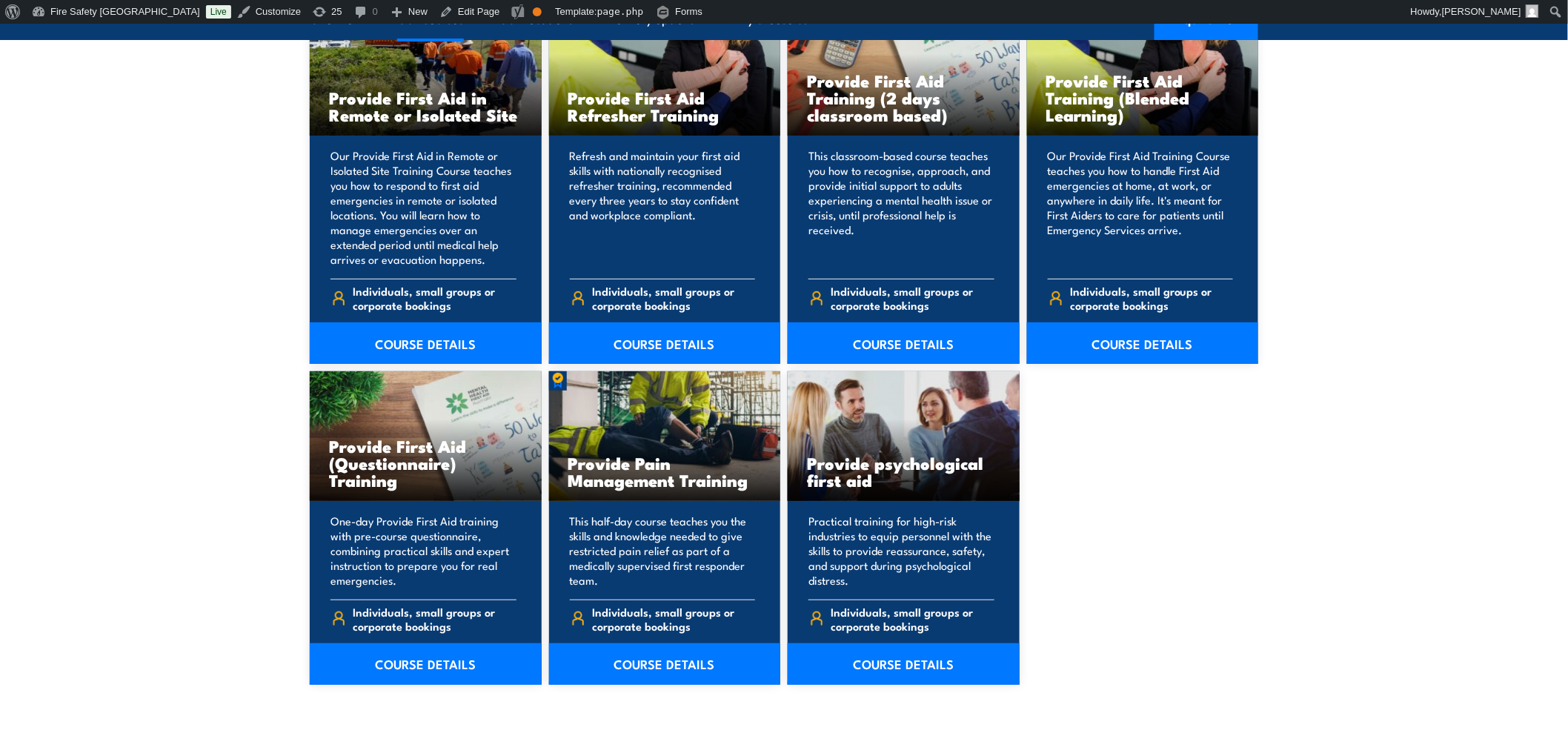
scroll to position [2332, 0]
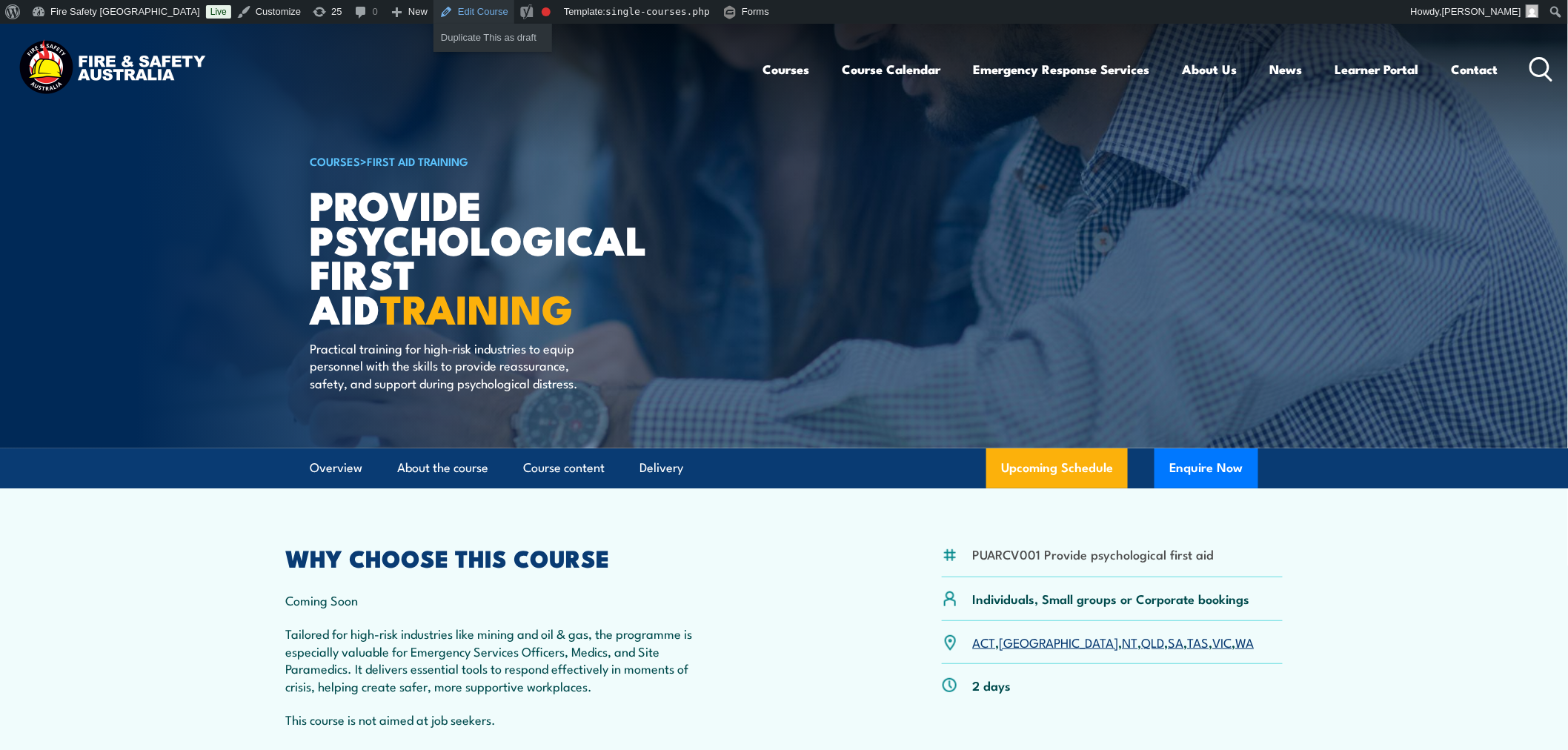
click at [433, 9] on link "Edit Course" at bounding box center [474, 11] width 81 height 24
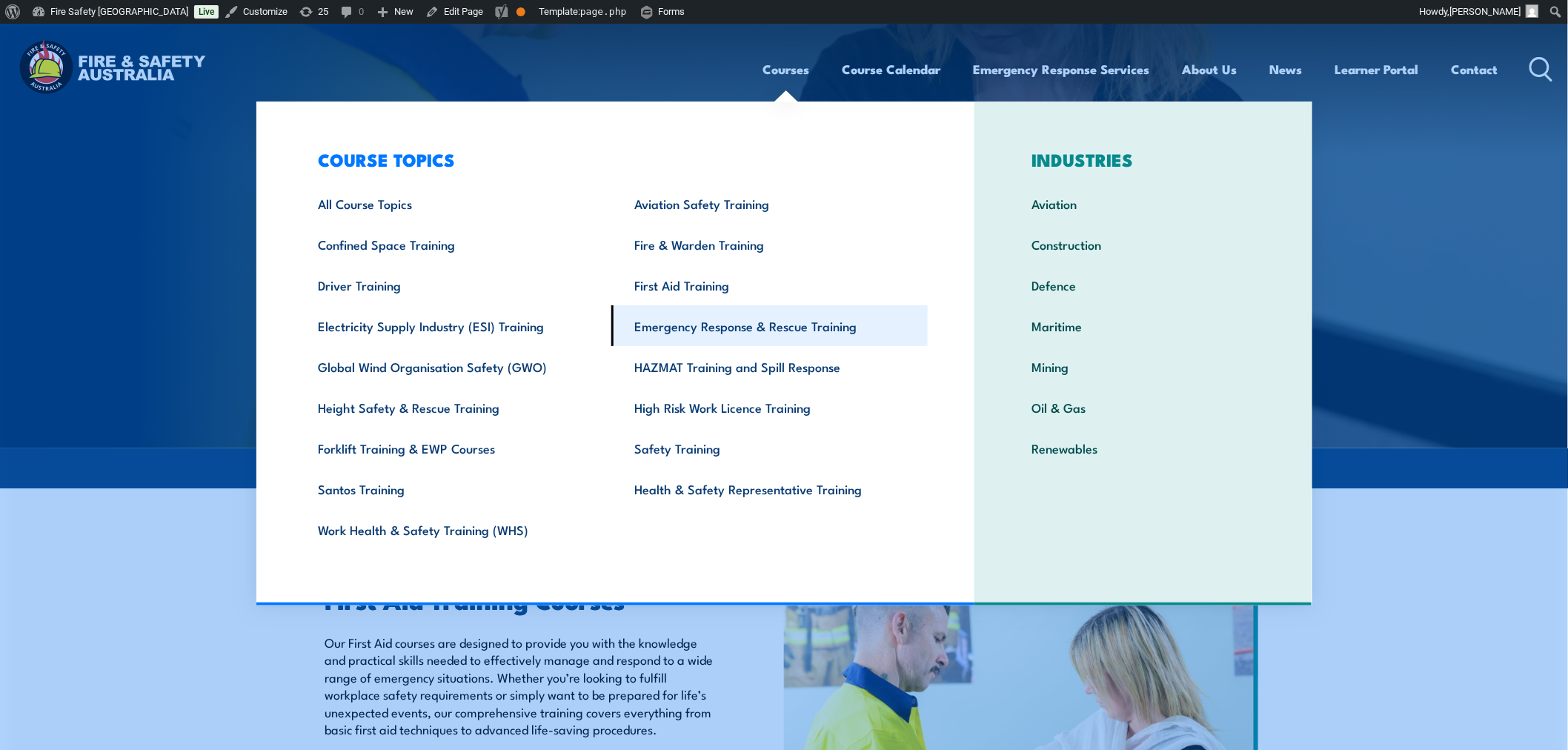
click at [675, 325] on link "Emergency Response & Rescue Training" at bounding box center [769, 326] width 317 height 41
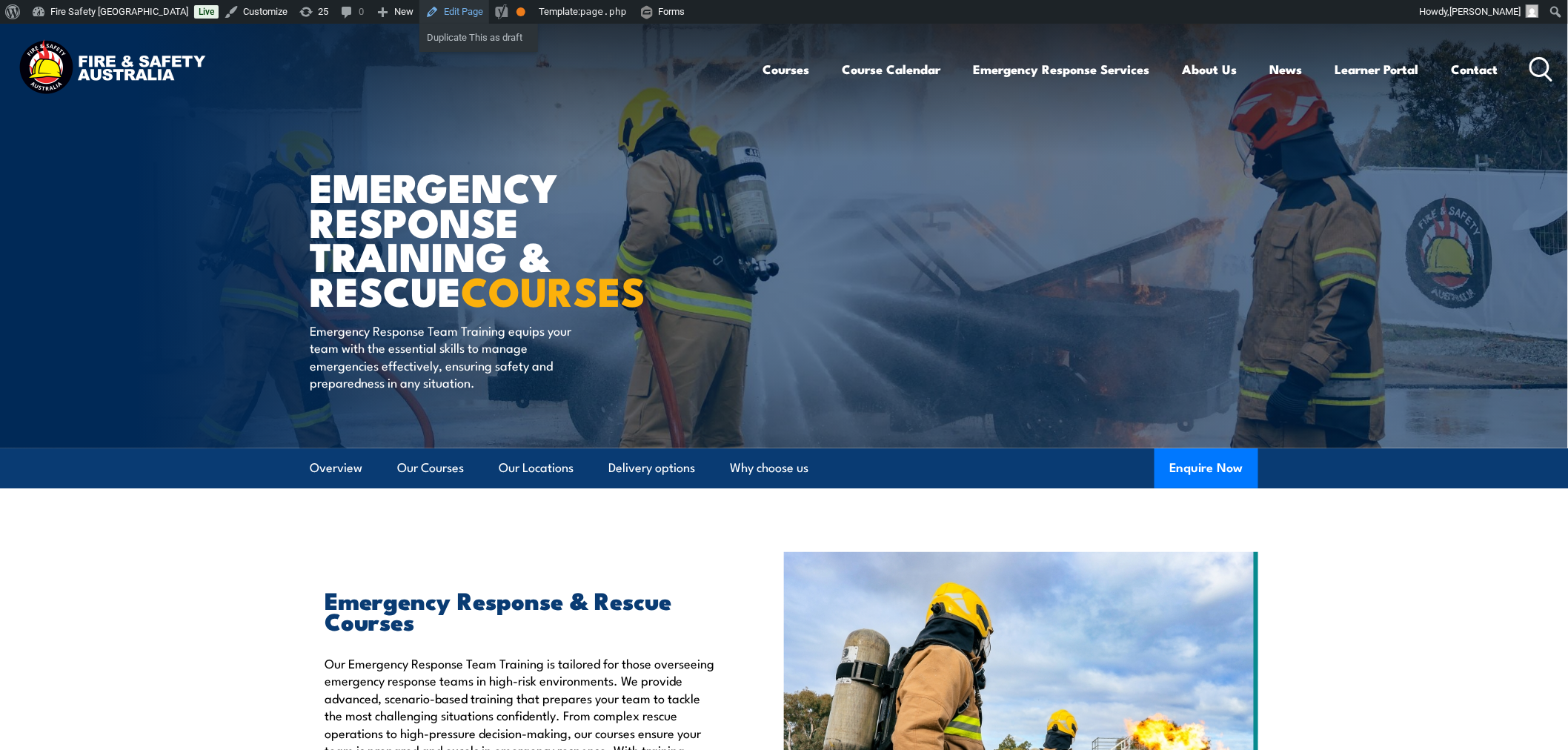
click at [419, 9] on link "Edit Page" at bounding box center [454, 11] width 70 height 24
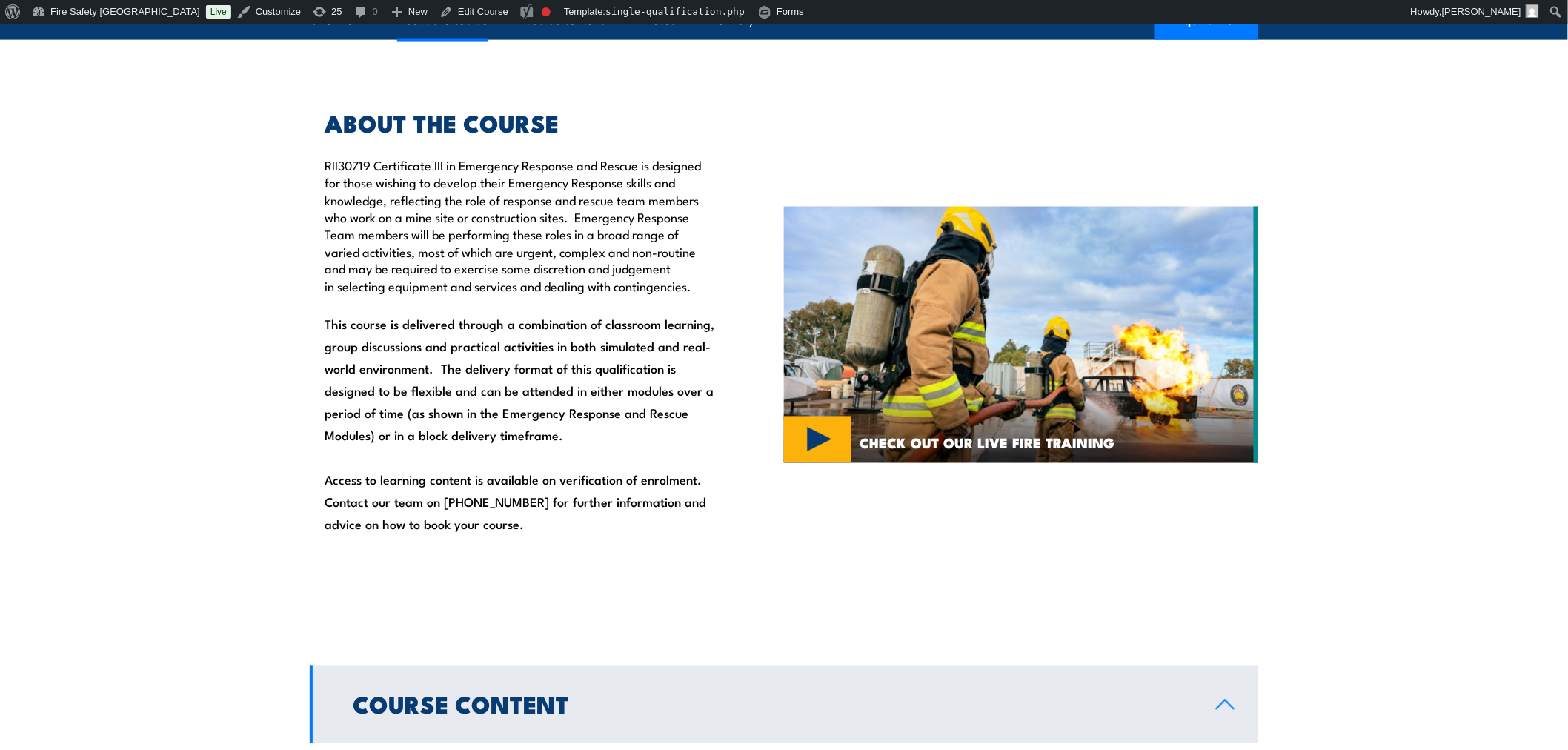
scroll to position [905, 0]
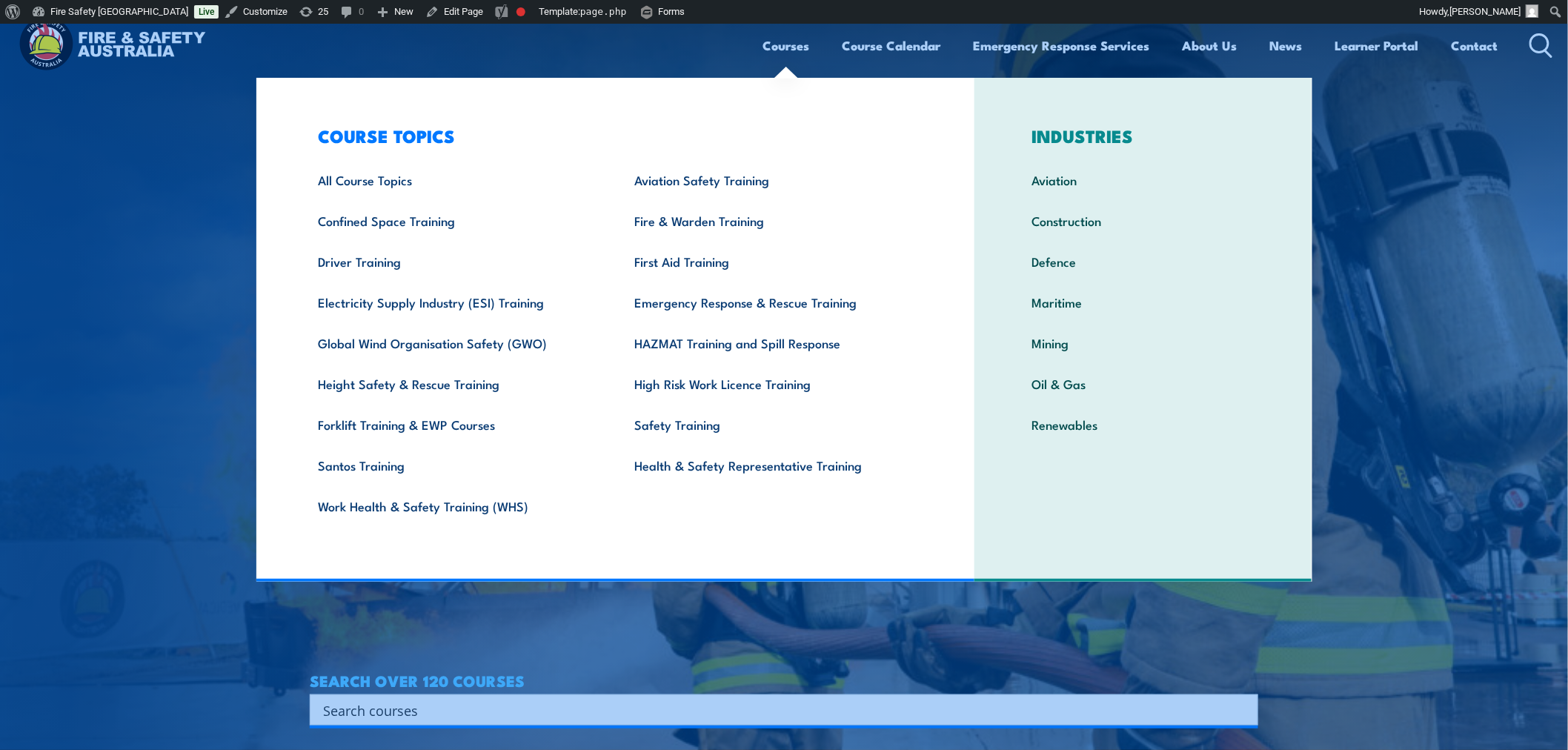
click at [783, 44] on link "Courses" at bounding box center [786, 45] width 47 height 40
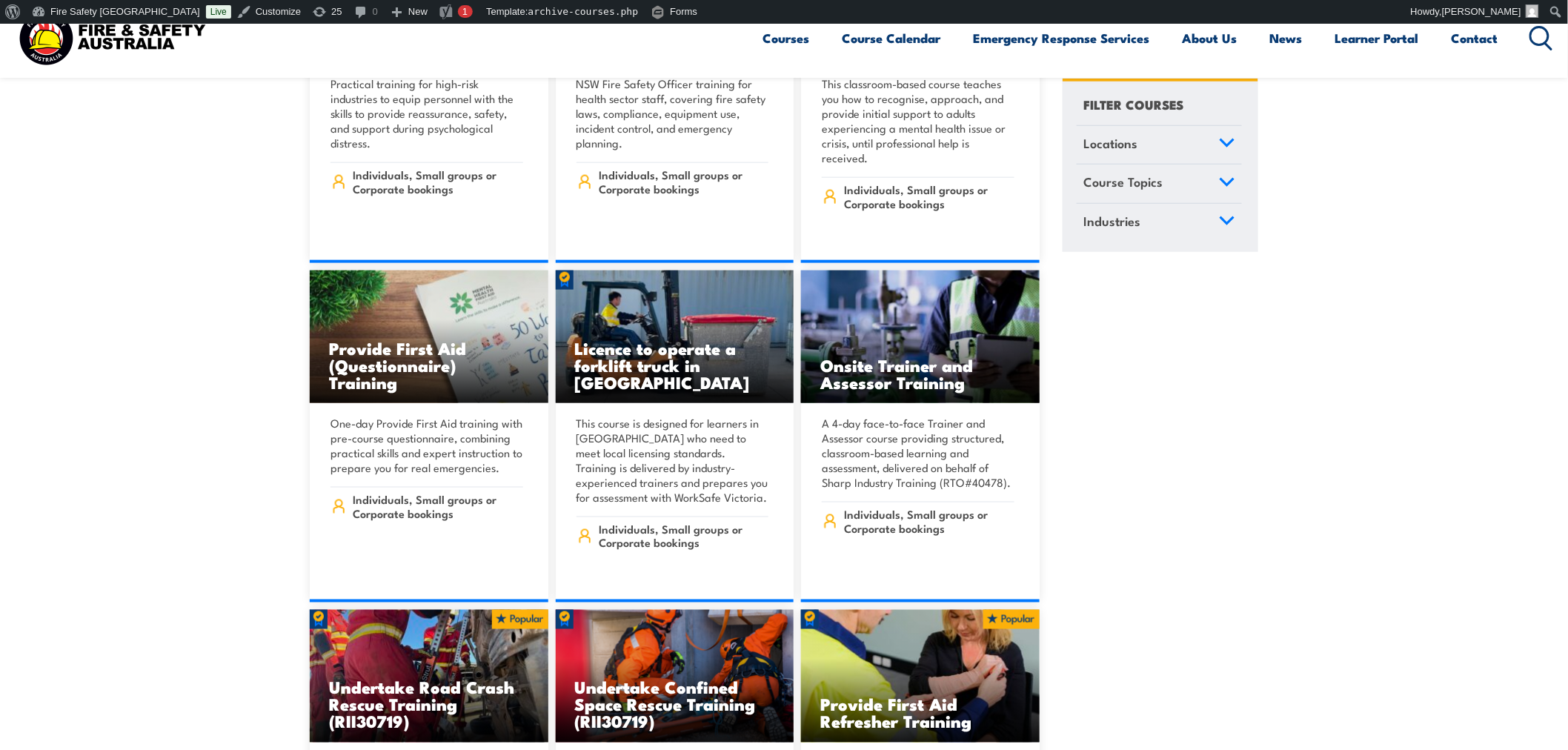
scroll to position [686, 0]
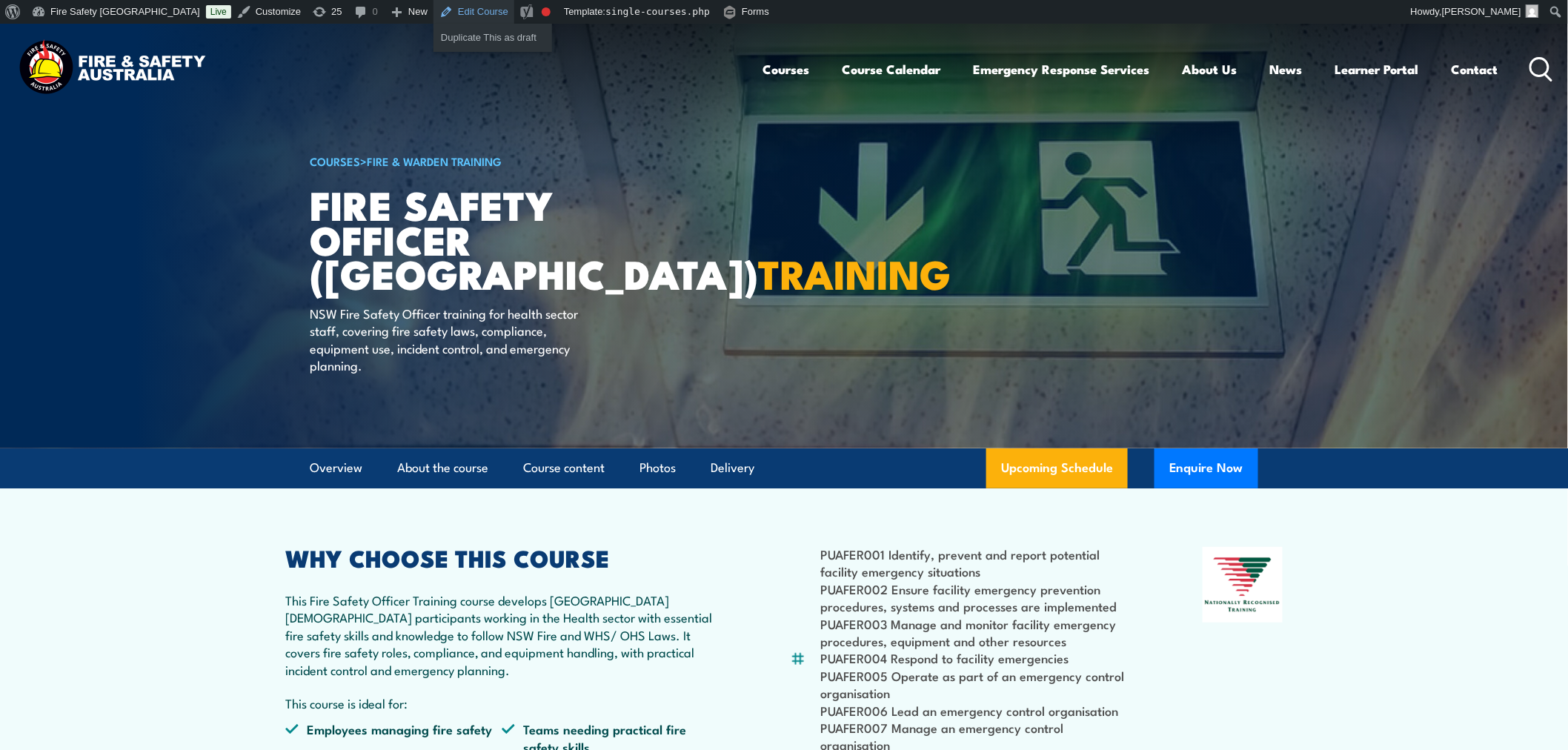
click at [433, 19] on link "Edit Course" at bounding box center [474, 11] width 81 height 24
